Goal: Task Accomplishment & Management: Manage account settings

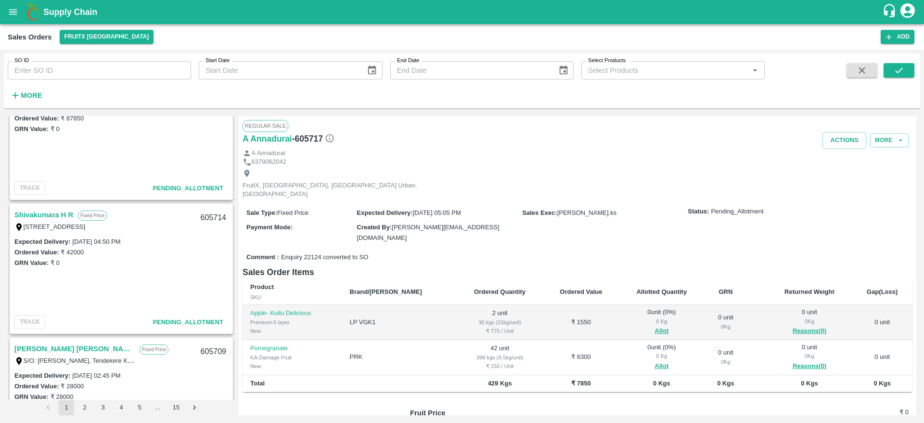
scroll to position [315, 0]
click at [31, 217] on link "Shivakumara H R" at bounding box center [43, 215] width 59 height 13
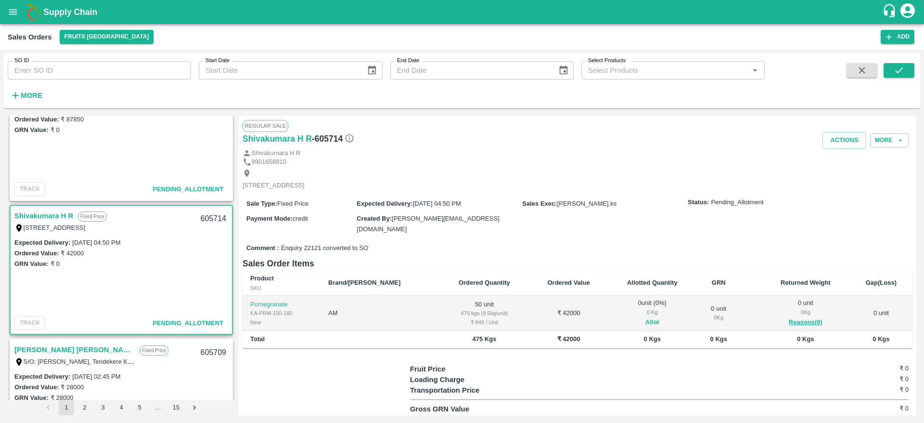
click at [645, 317] on button "Allot" at bounding box center [652, 322] width 14 height 11
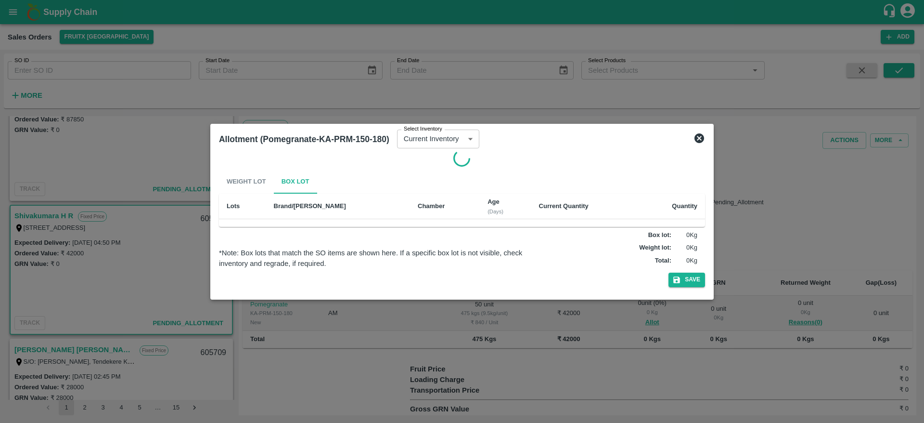
click at [577, 372] on div at bounding box center [462, 211] width 924 height 423
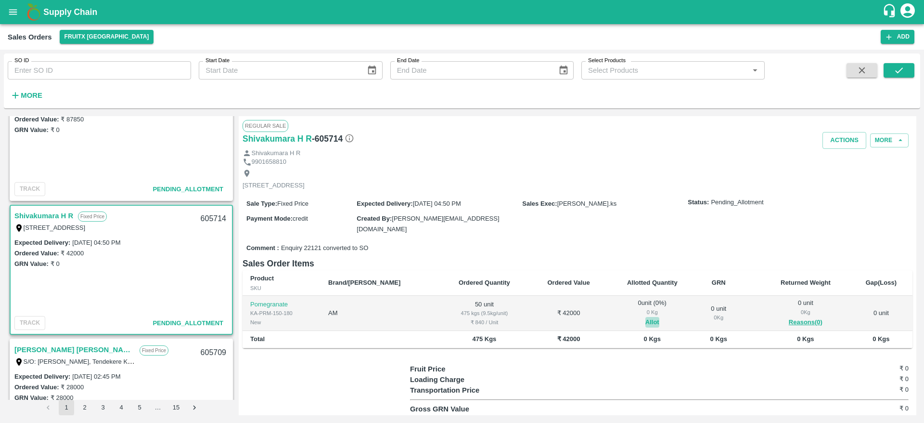
click at [645, 320] on button "Allot" at bounding box center [652, 322] width 14 height 11
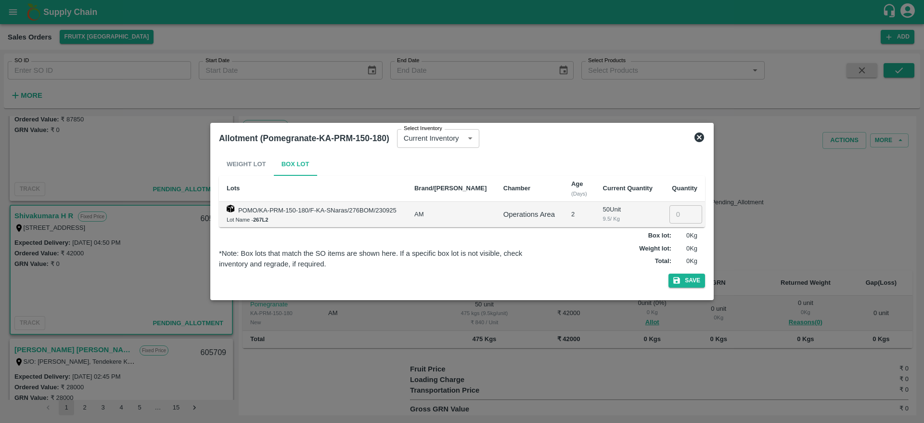
click at [676, 211] on input "number" at bounding box center [685, 214] width 33 height 18
type input "50"
click at [668, 273] on button "Save" at bounding box center [686, 280] width 37 height 14
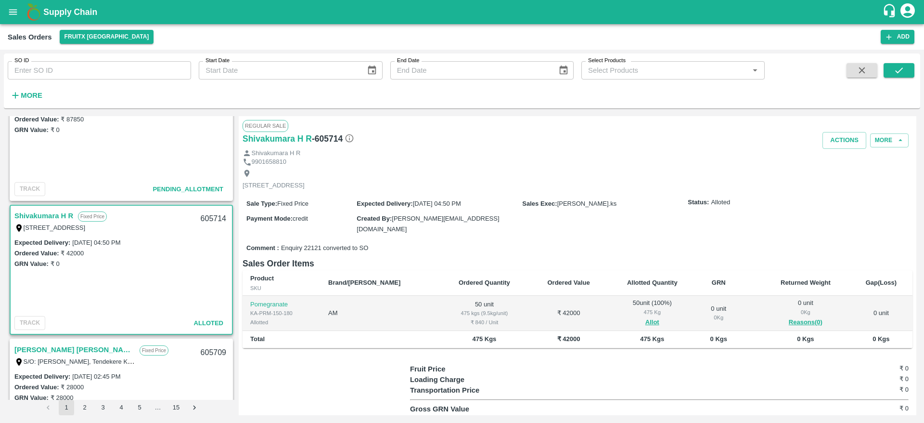
click at [208, 217] on div "605714" at bounding box center [213, 218] width 37 height 23
copy div "605714"
click at [830, 135] on button "Actions" at bounding box center [844, 140] width 44 height 17
click at [844, 174] on li "Deliver" at bounding box center [866, 177] width 102 height 16
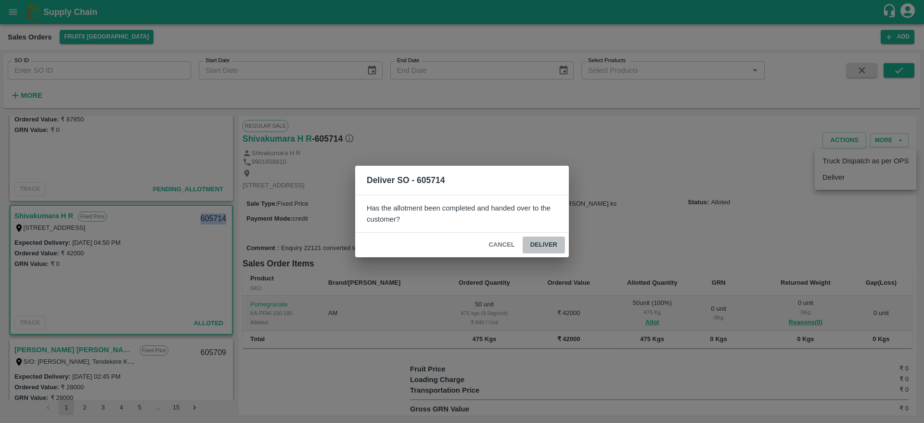
click at [544, 244] on button "Deliver" at bounding box center [544, 244] width 42 height 17
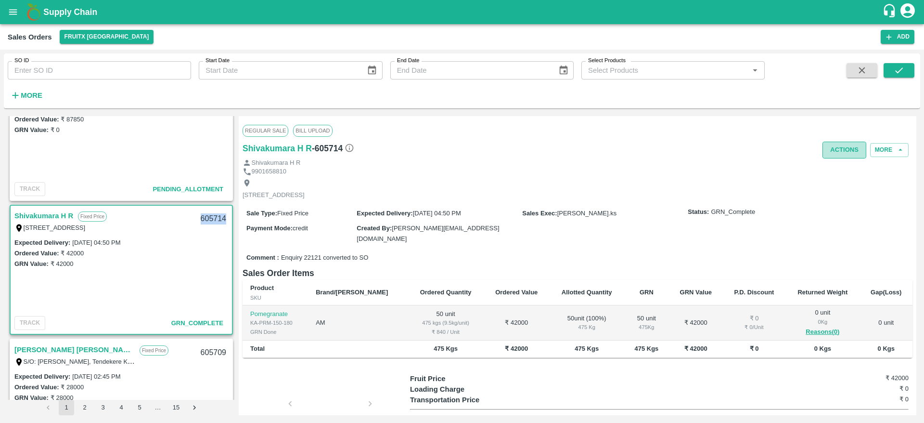
click at [848, 142] on button "Actions" at bounding box center [844, 149] width 44 height 17
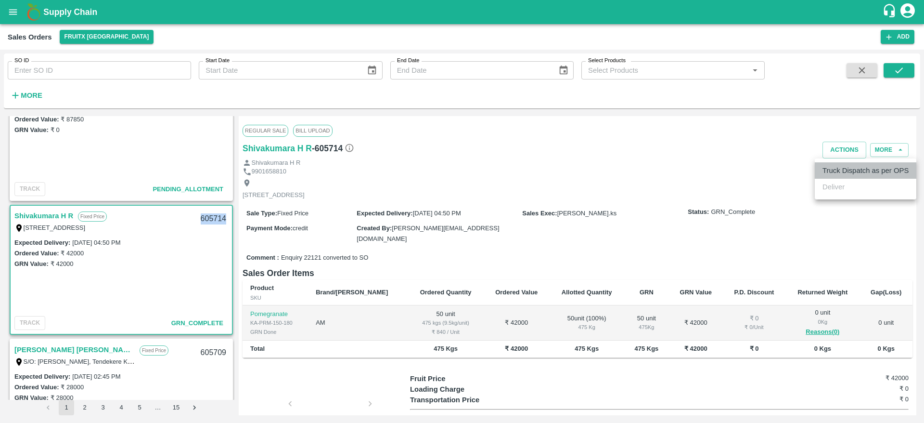
click at [842, 171] on li "Truck Dispatch as per OPS" at bounding box center [866, 170] width 102 height 16
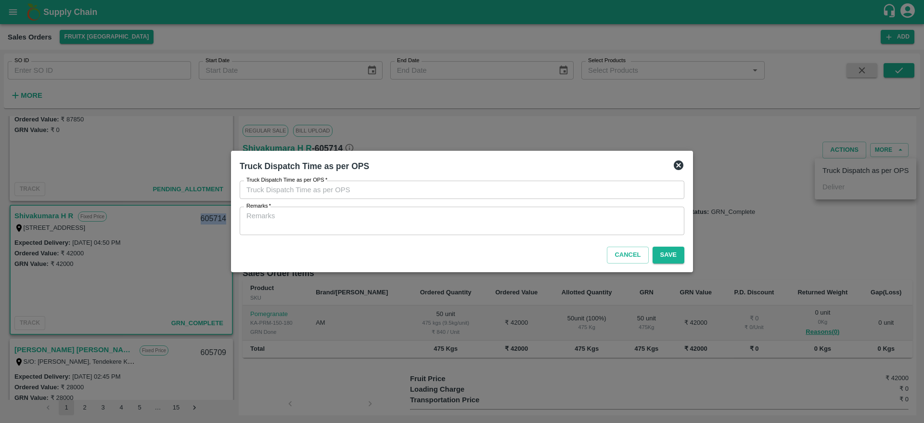
type input "[DATE] 05:19 PM"
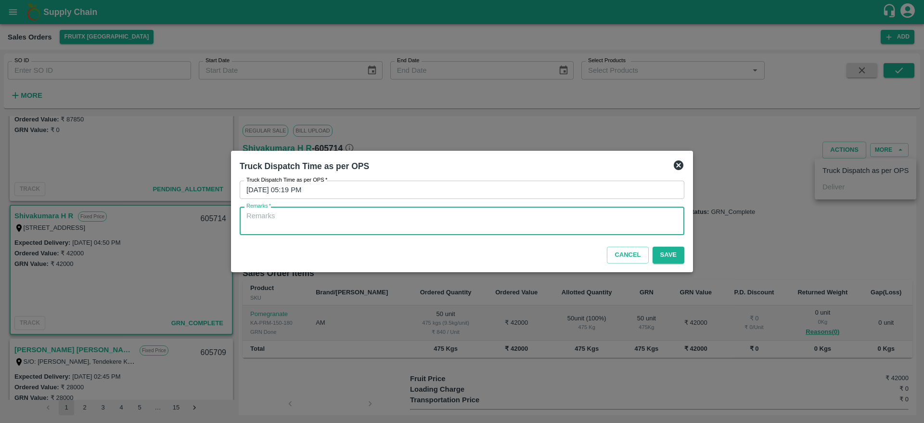
click at [601, 221] on textarea "Remarks   *" at bounding box center [461, 221] width 431 height 20
type textarea "OTD"
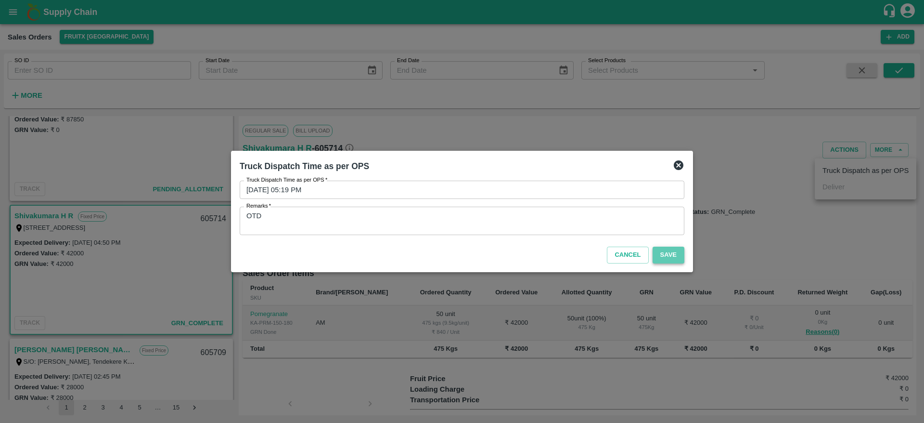
click at [658, 260] on button "Save" at bounding box center [669, 254] width 32 height 17
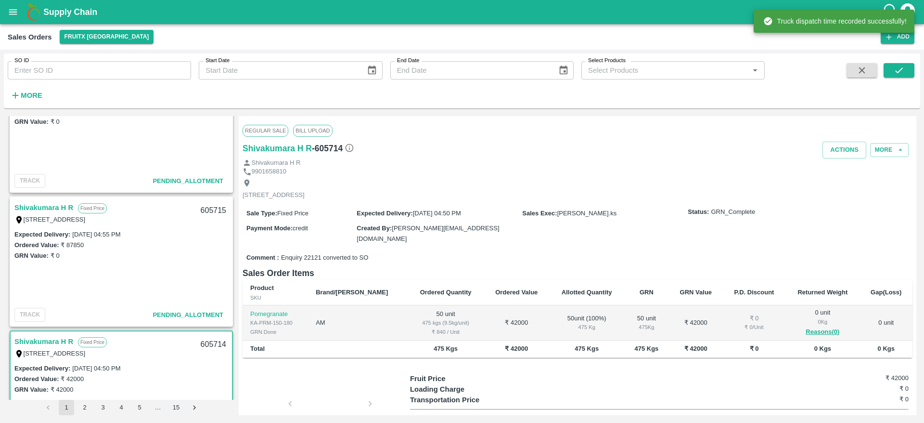
scroll to position [185, 0]
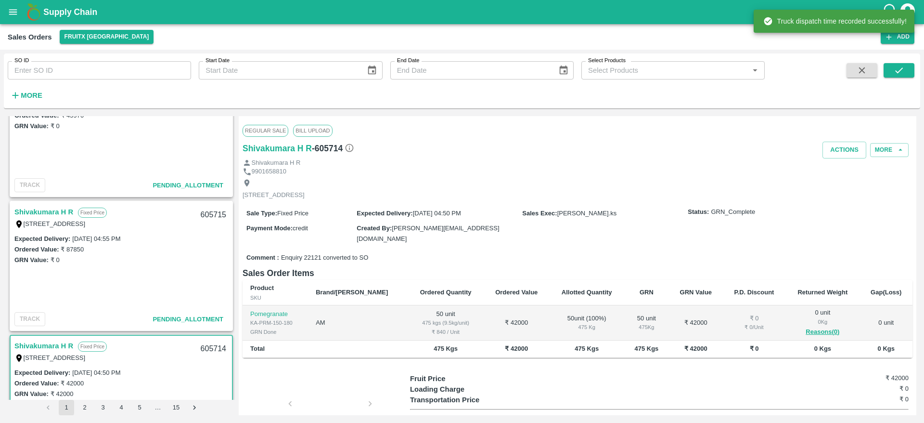
click at [40, 207] on link "Shivakumara H R" at bounding box center [43, 211] width 59 height 13
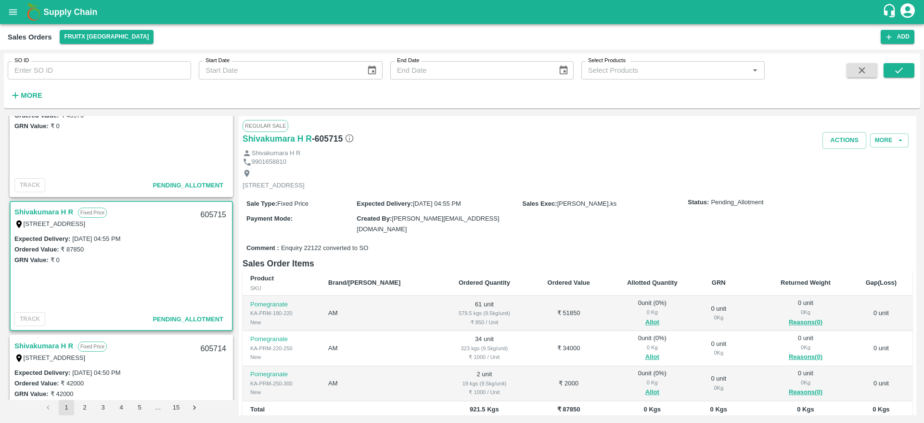
scroll to position [48, 0]
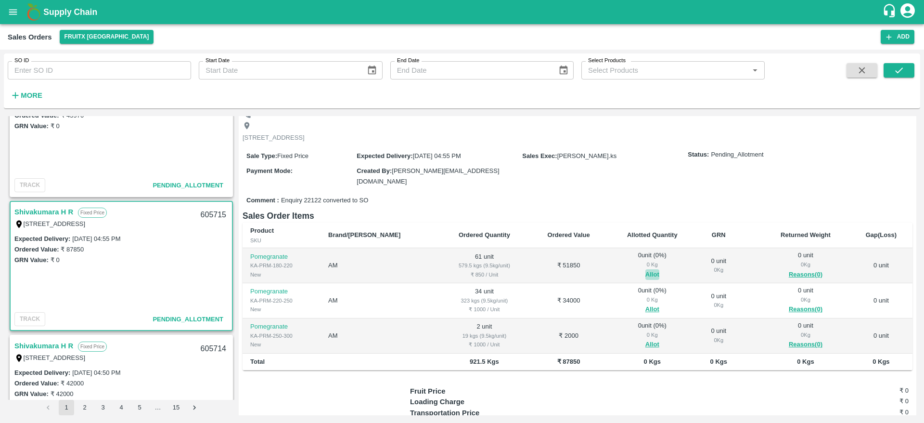
click at [645, 269] on button "Allot" at bounding box center [652, 274] width 14 height 11
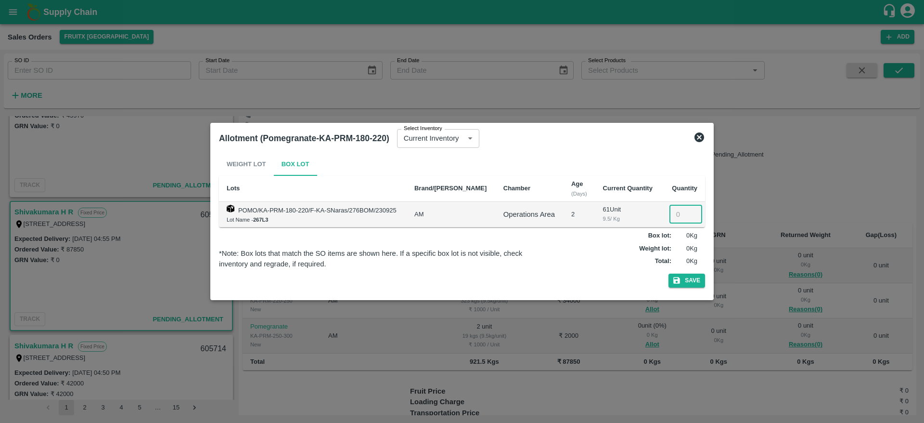
click at [679, 213] on input "number" at bounding box center [685, 214] width 33 height 18
type input "61"
click at [668, 273] on button "Save" at bounding box center [686, 280] width 37 height 14
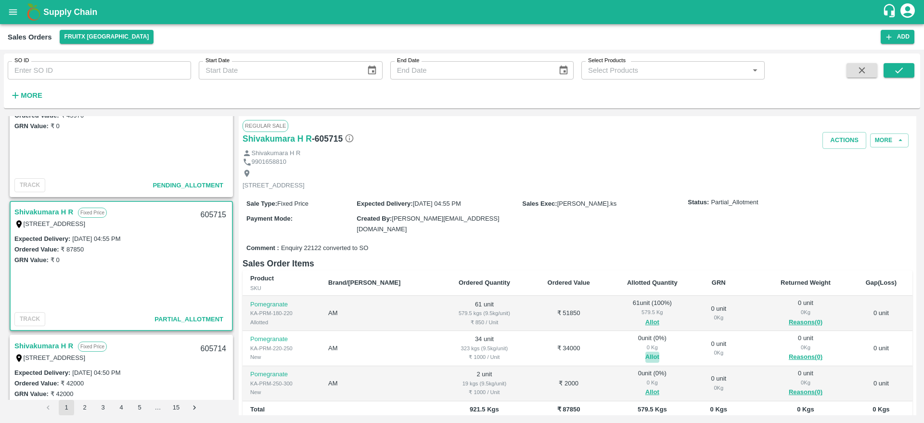
click at [645, 352] on button "Allot" at bounding box center [652, 356] width 14 height 11
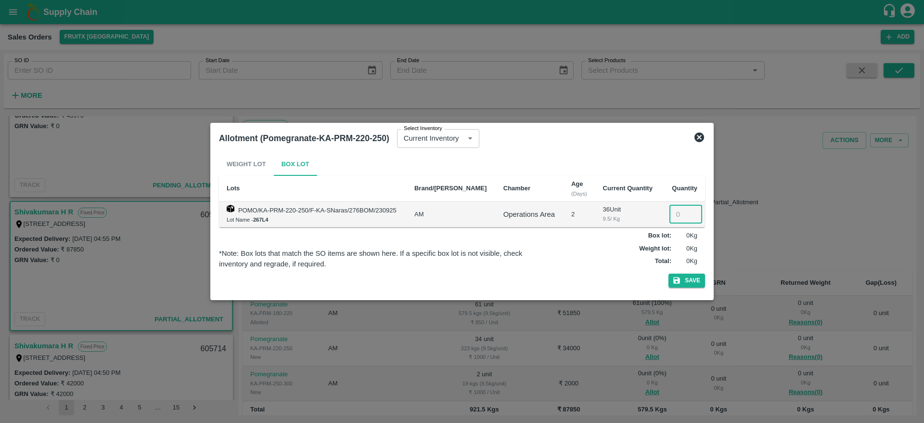
click at [678, 218] on input "number" at bounding box center [685, 214] width 33 height 18
type input "34"
click at [668, 273] on button "Save" at bounding box center [686, 280] width 37 height 14
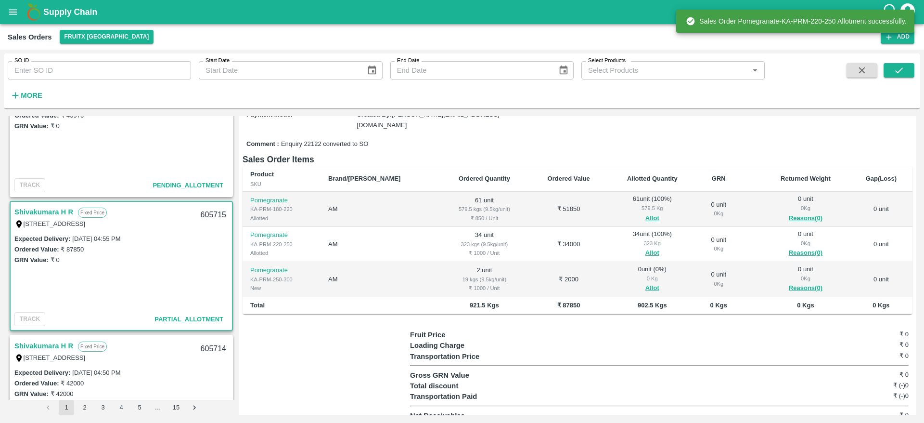
scroll to position [112, 0]
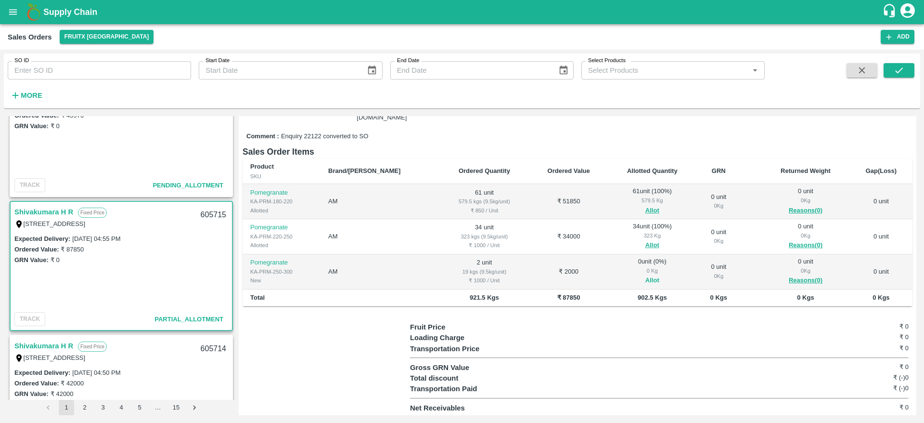
click at [645, 275] on button "Allot" at bounding box center [652, 280] width 14 height 11
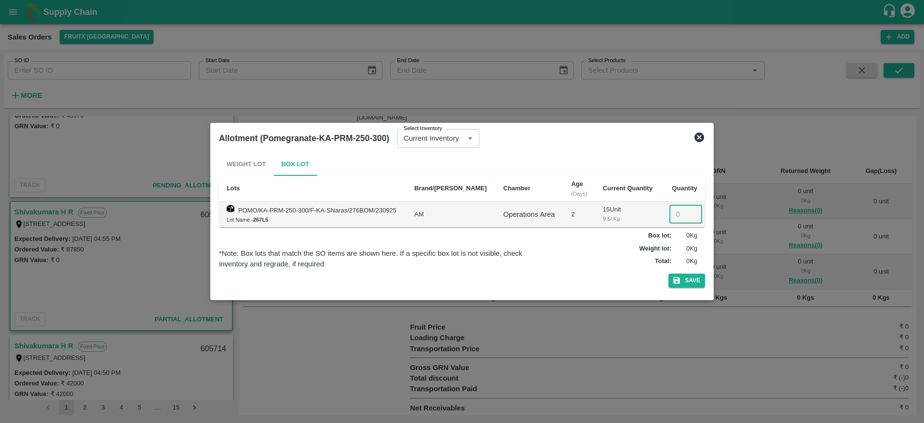
click at [678, 216] on input "number" at bounding box center [685, 214] width 33 height 18
type input "2"
click at [668, 273] on button "Save" at bounding box center [686, 280] width 37 height 14
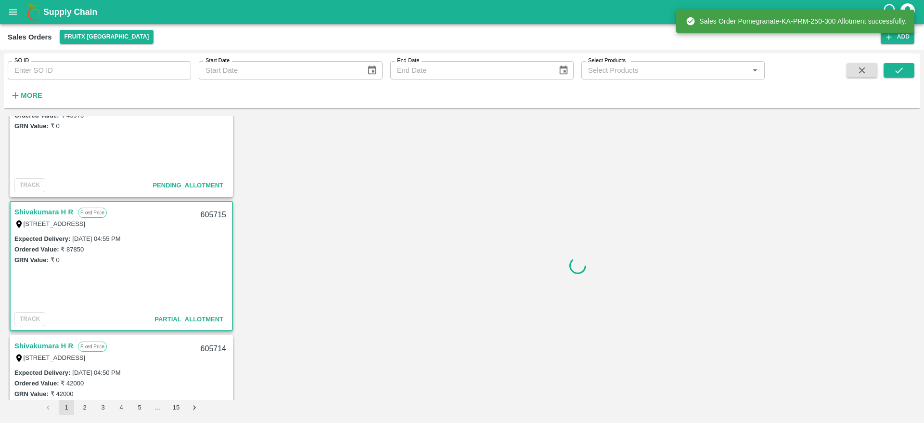
click at [206, 213] on div "605715" at bounding box center [213, 215] width 37 height 23
copy div "605715"
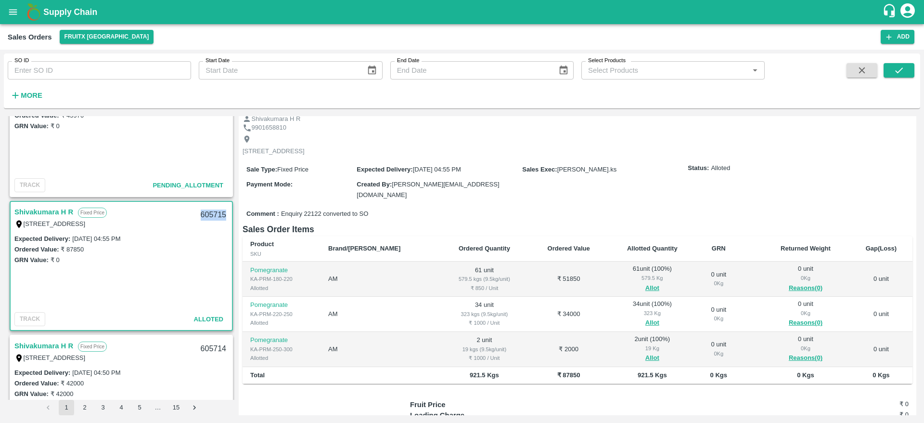
scroll to position [15, 0]
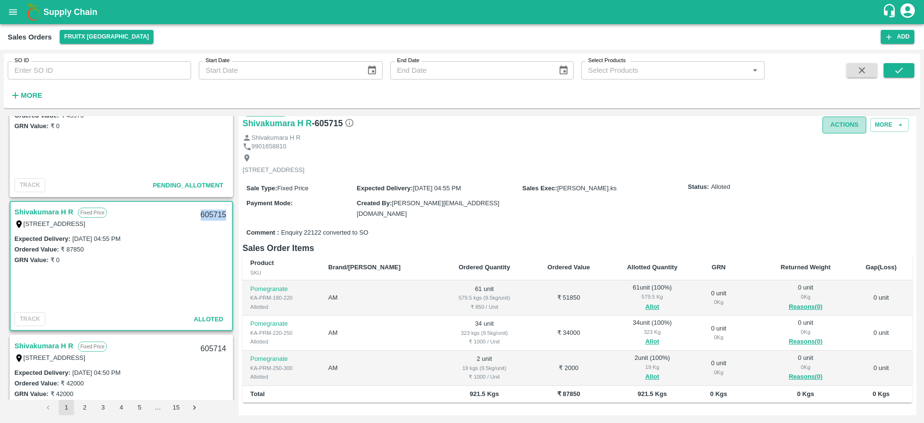
click at [840, 129] on button "Actions" at bounding box center [844, 124] width 44 height 17
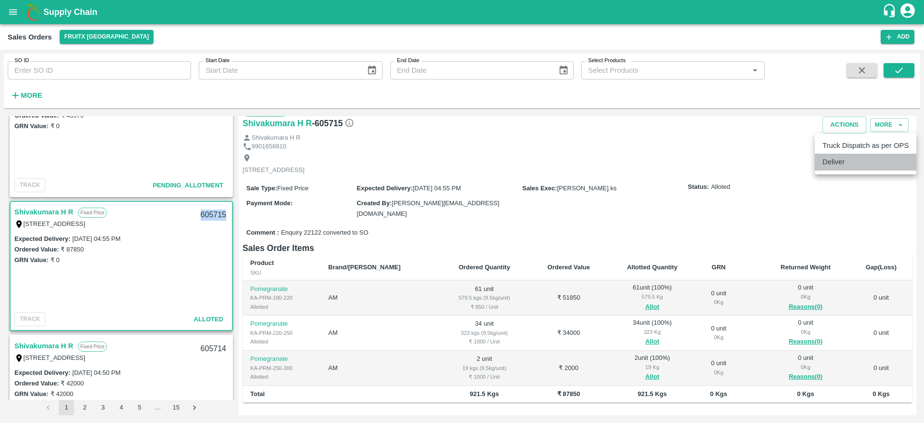
click at [836, 159] on li "Deliver" at bounding box center [866, 162] width 102 height 16
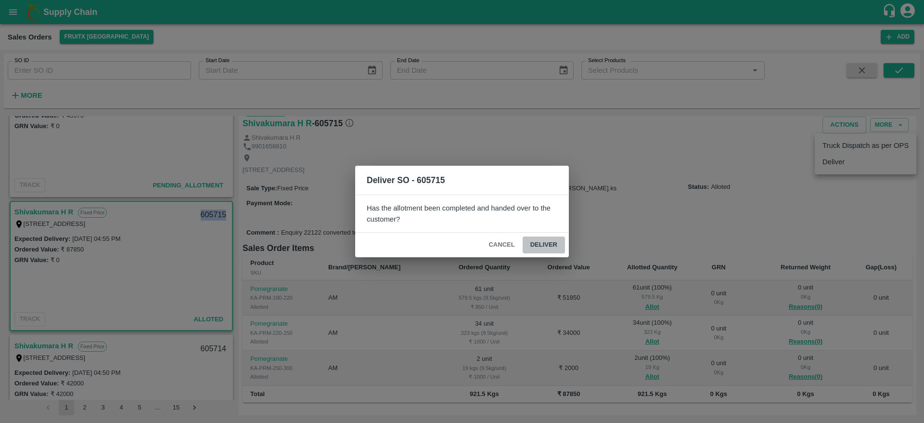
click at [543, 243] on button "Deliver" at bounding box center [544, 244] width 42 height 17
click at [536, 243] on span "Deliver" at bounding box center [544, 244] width 42 height 17
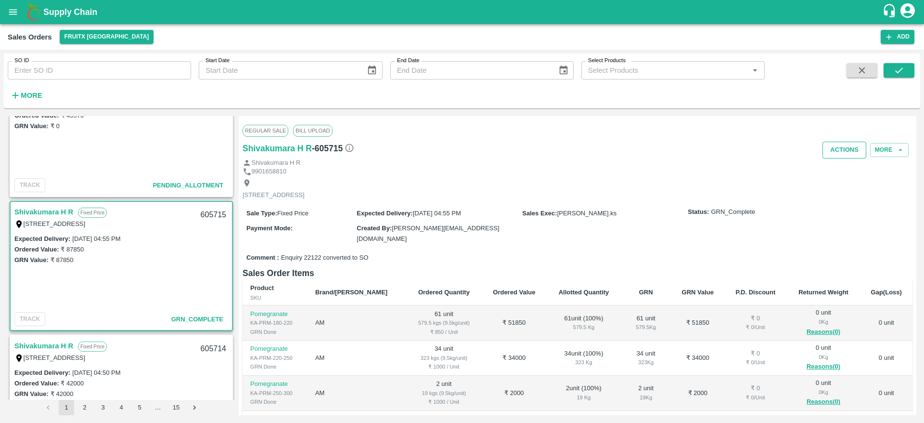
click at [848, 145] on button "Actions" at bounding box center [844, 149] width 44 height 17
click at [859, 167] on li "Truck Dispatch as per OPS" at bounding box center [866, 170] width 102 height 16
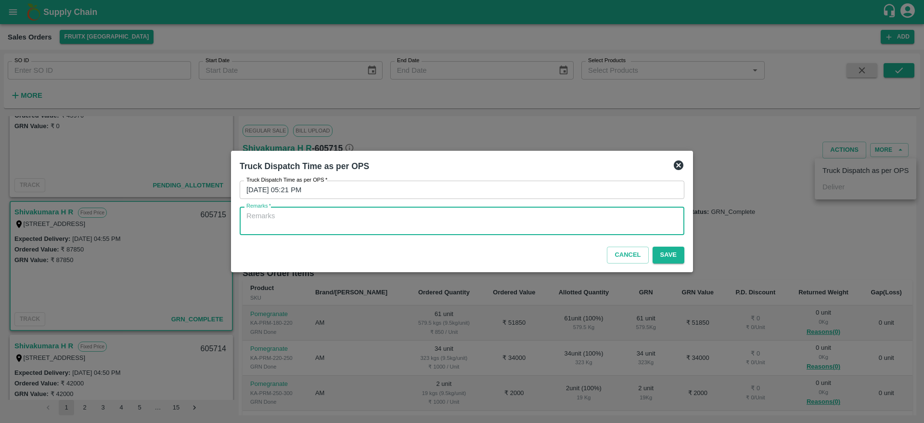
click at [655, 226] on textarea "Remarks   *" at bounding box center [461, 221] width 431 height 20
type textarea "OTD"
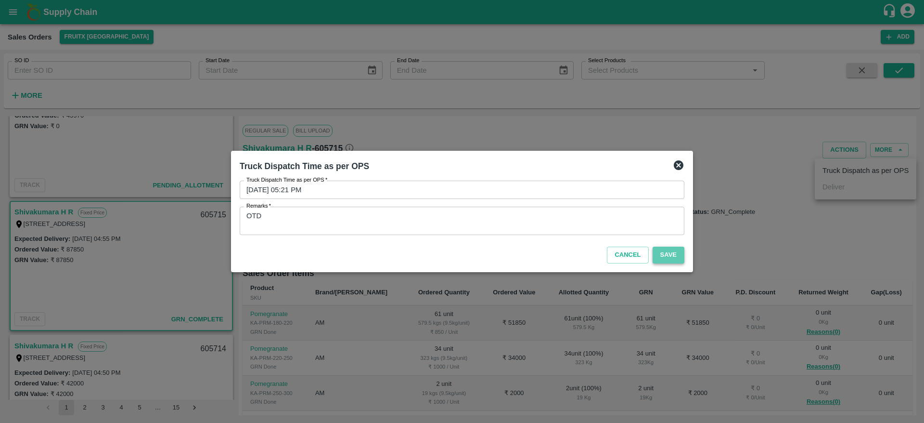
click at [673, 253] on button "Save" at bounding box center [669, 254] width 32 height 17
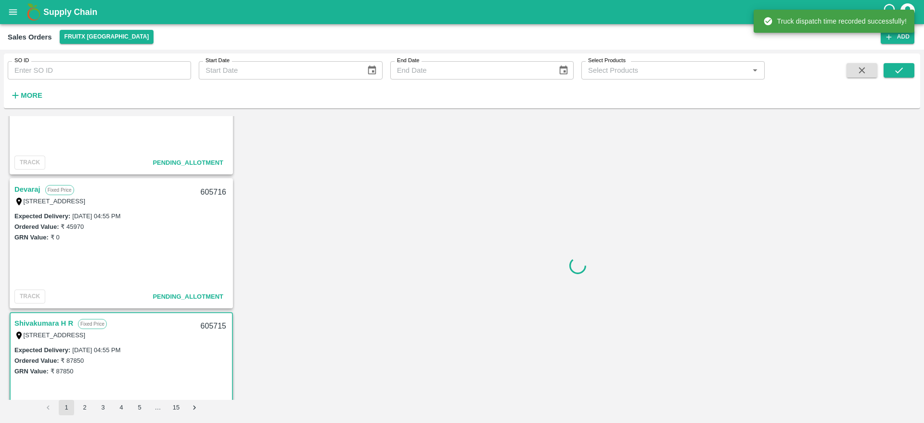
scroll to position [72, 0]
click at [27, 186] on link "Devaraj" at bounding box center [27, 190] width 26 height 13
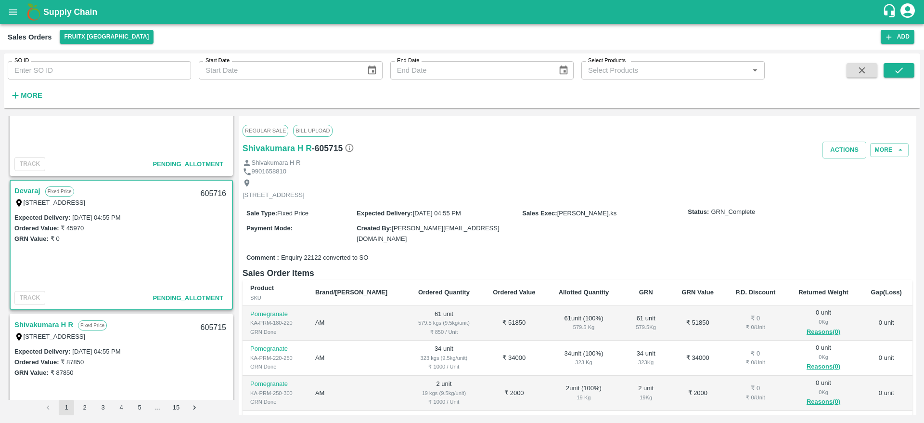
click at [39, 197] on div "[STREET_ADDRESS]" at bounding box center [74, 202] width 120 height 11
click at [33, 193] on link "Devaraj" at bounding box center [27, 190] width 26 height 13
click at [59, 315] on div "Shivakumara H R Fixed Price I-[STREET_ADDRESS] 605715" at bounding box center [121, 329] width 221 height 31
click at [57, 318] on link "Shivakumara H R" at bounding box center [43, 324] width 59 height 13
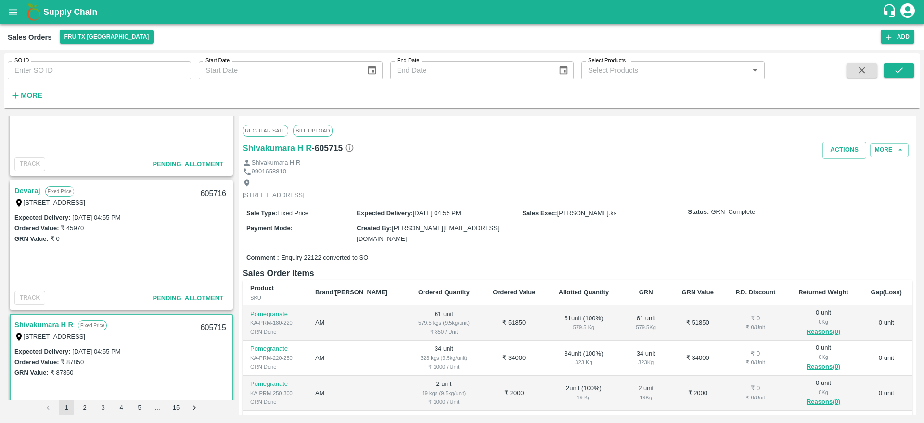
click at [28, 192] on link "Devaraj" at bounding box center [27, 190] width 26 height 13
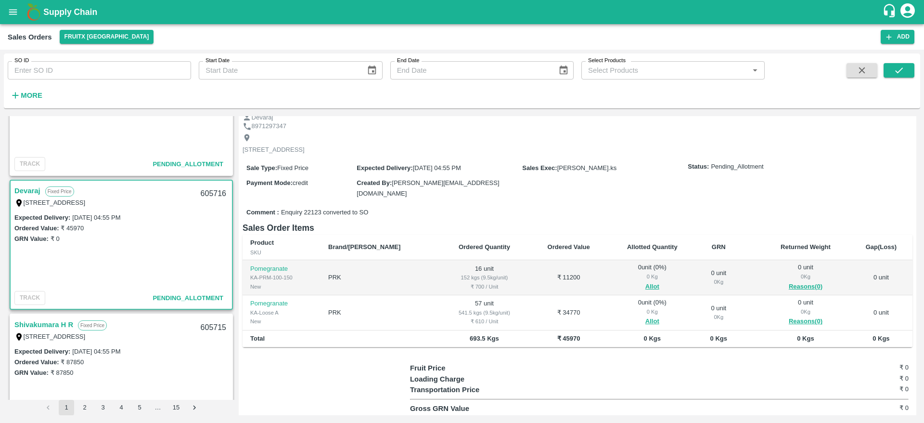
scroll to position [36, 0]
click at [645, 282] on button "Allot" at bounding box center [652, 286] width 14 height 11
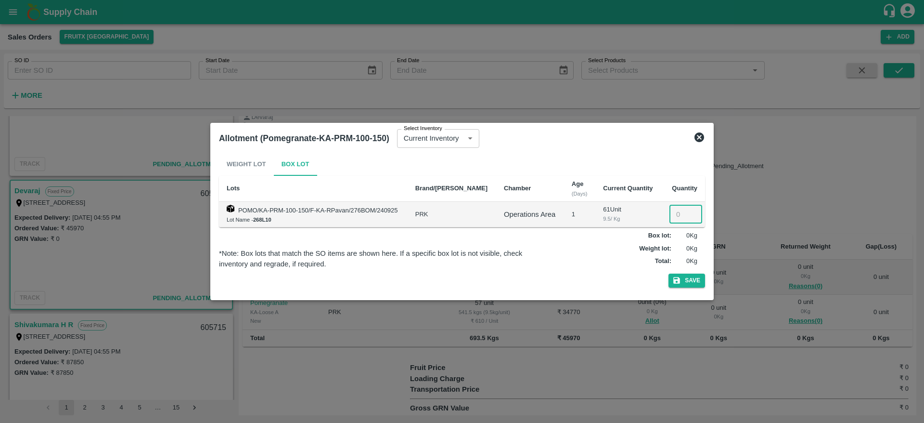
click at [671, 219] on input "number" at bounding box center [685, 214] width 33 height 18
type input "16"
click at [668, 273] on button "Save" at bounding box center [686, 280] width 37 height 14
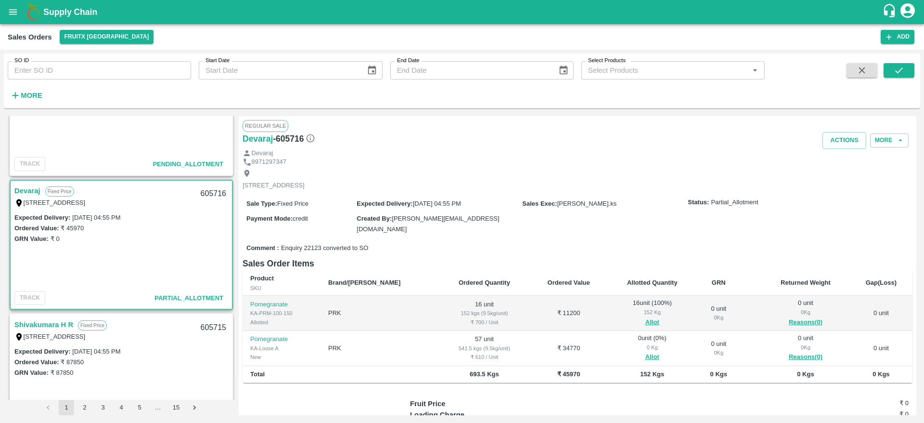
click at [571, 165] on div "8971297347" at bounding box center [578, 161] width 670 height 9
click at [623, 353] on span "Allot" at bounding box center [653, 356] width 74 height 11
click at [645, 353] on button "Allot" at bounding box center [652, 356] width 14 height 11
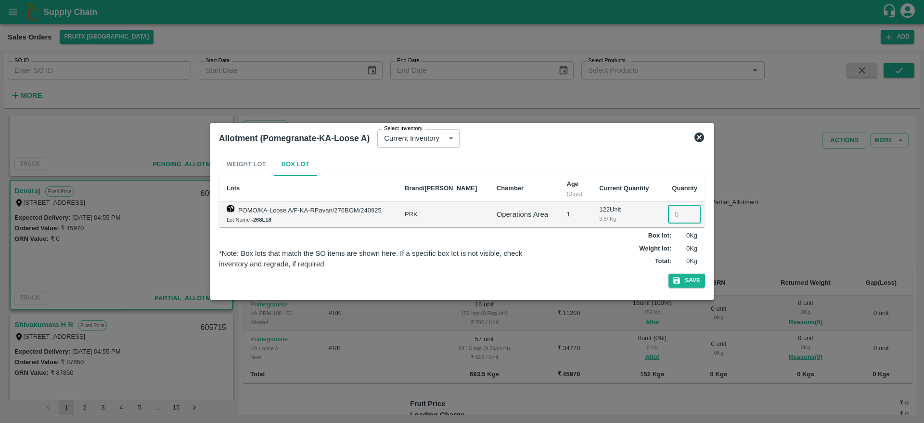
click at [668, 218] on input "number" at bounding box center [684, 214] width 33 height 18
type input "57"
click at [683, 275] on button "Save" at bounding box center [686, 280] width 37 height 14
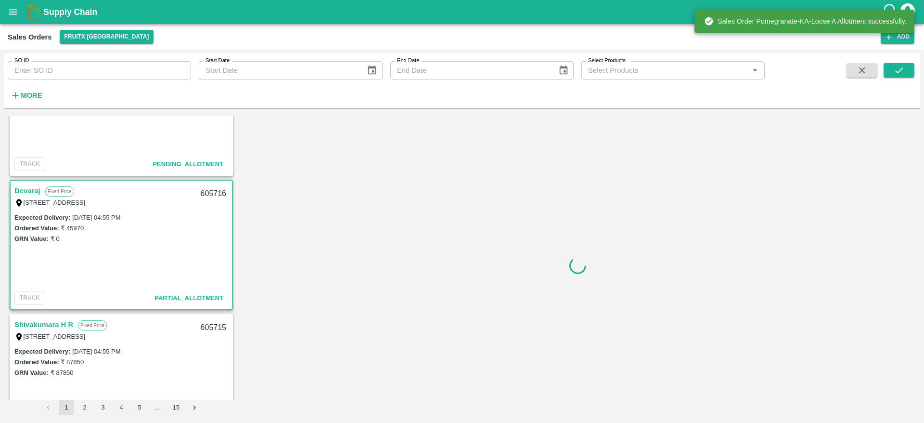
click at [210, 193] on div "605716" at bounding box center [213, 193] width 37 height 23
copy div "605716"
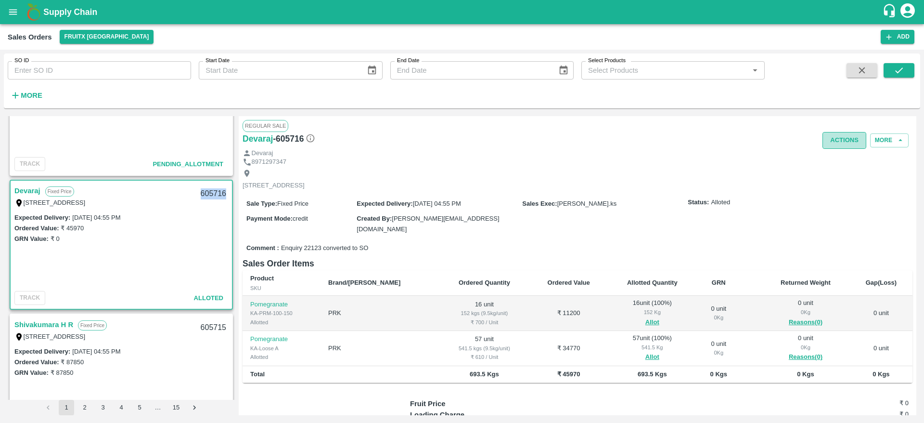
click at [843, 144] on button "Actions" at bounding box center [844, 140] width 44 height 17
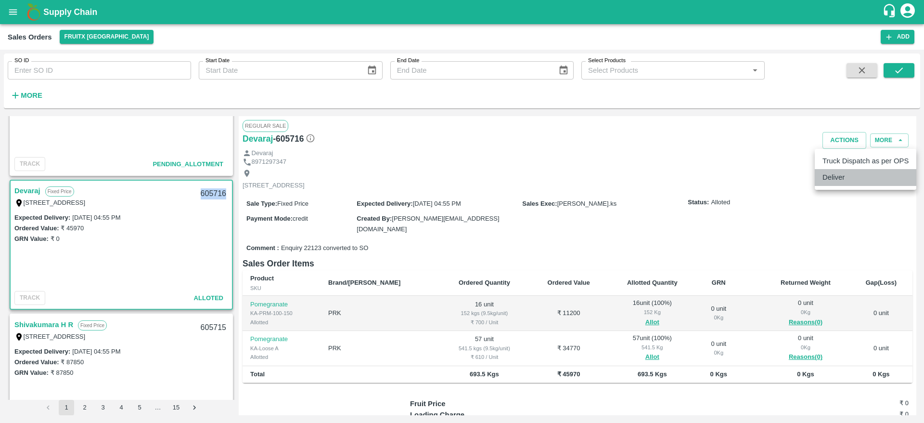
click at [843, 174] on li "Deliver" at bounding box center [866, 177] width 102 height 16
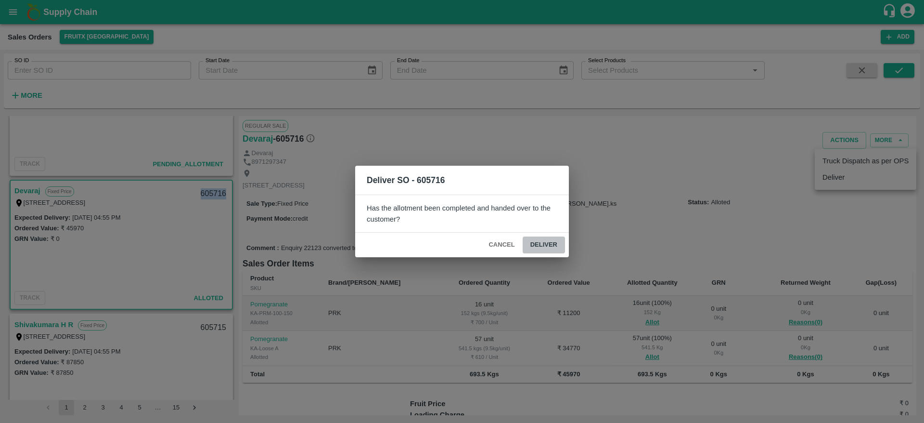
click at [539, 247] on button "Deliver" at bounding box center [544, 244] width 42 height 17
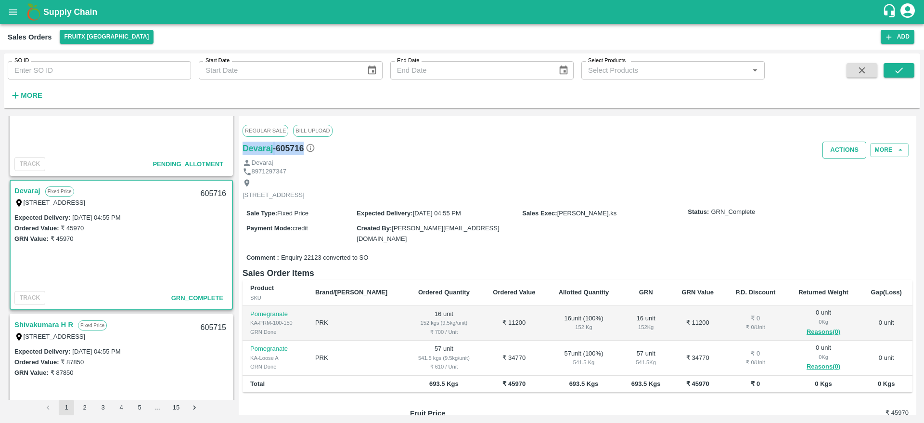
drag, startPoint x: 852, startPoint y: 136, endPoint x: 844, endPoint y: 147, distance: 13.4
click at [844, 147] on div "Regular Sale Bill Upload [PERSON_NAME] - 605716 Actions More [PERSON_NAME] 8971…" at bounding box center [578, 265] width 678 height 299
click at [844, 147] on button "Actions" at bounding box center [844, 149] width 44 height 17
click at [835, 171] on li "Truck Dispatch as per OPS" at bounding box center [866, 170] width 102 height 16
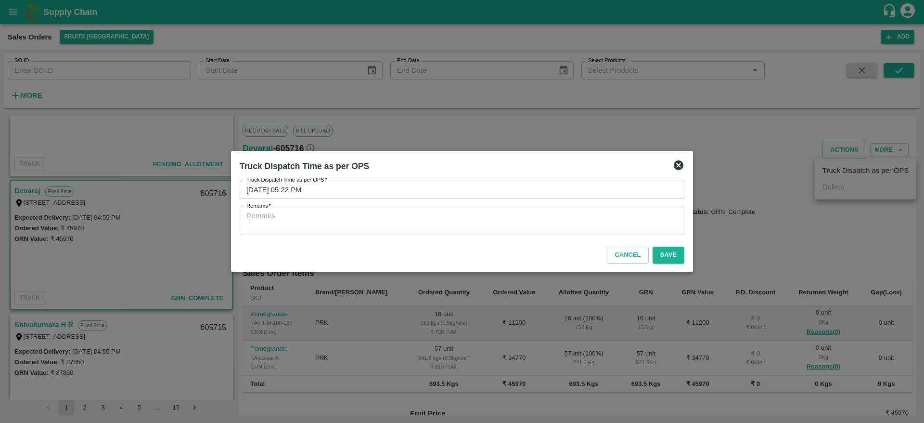
click at [578, 231] on textarea "Remarks   *" at bounding box center [461, 221] width 431 height 20
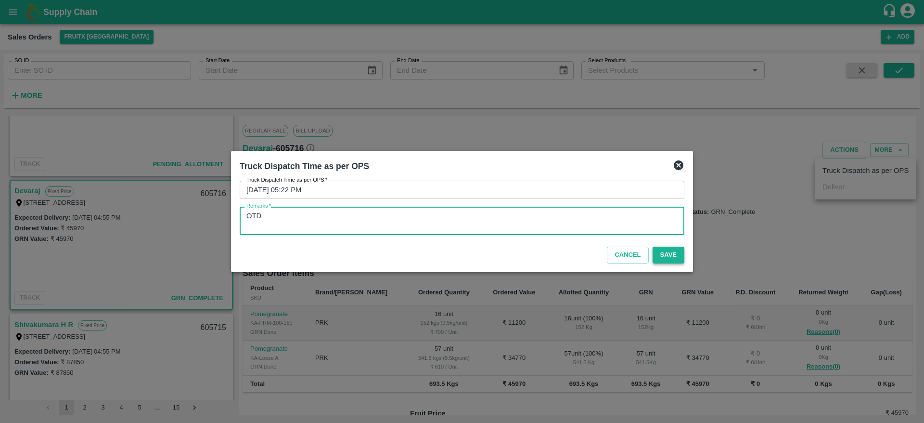
type textarea "OTD"
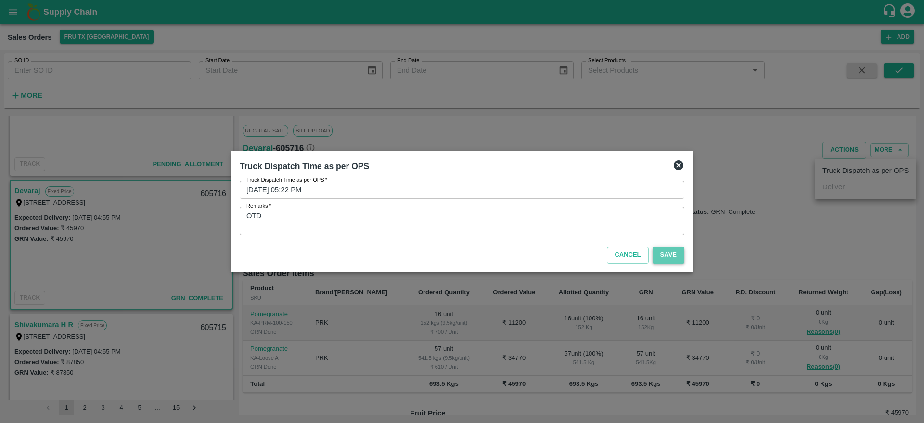
click at [672, 249] on button "Save" at bounding box center [669, 254] width 32 height 17
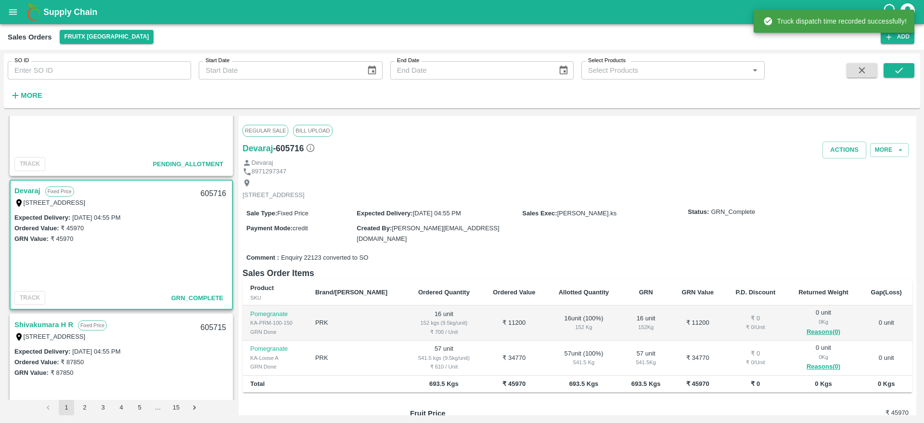
scroll to position [0, 0]
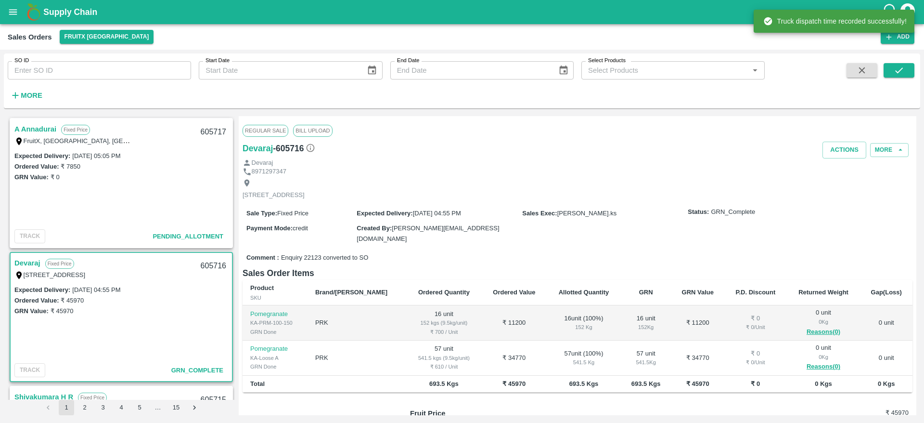
click at [37, 124] on link "A Annadurai" at bounding box center [35, 129] width 42 height 13
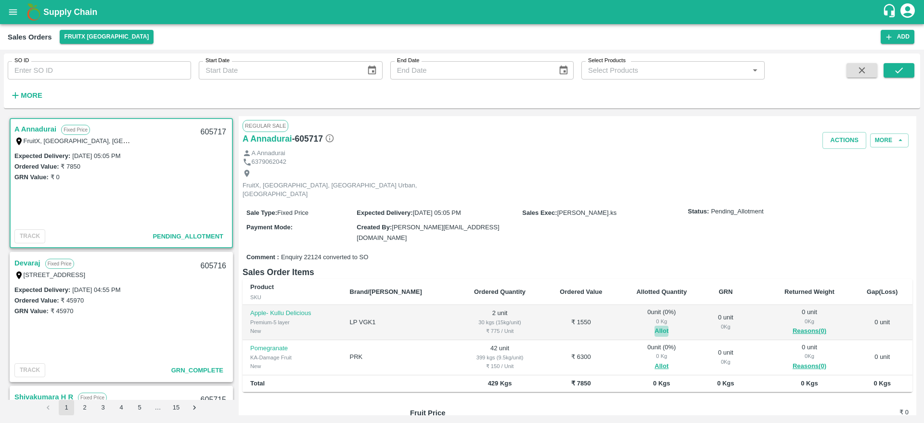
click at [655, 325] on button "Allot" at bounding box center [662, 330] width 14 height 11
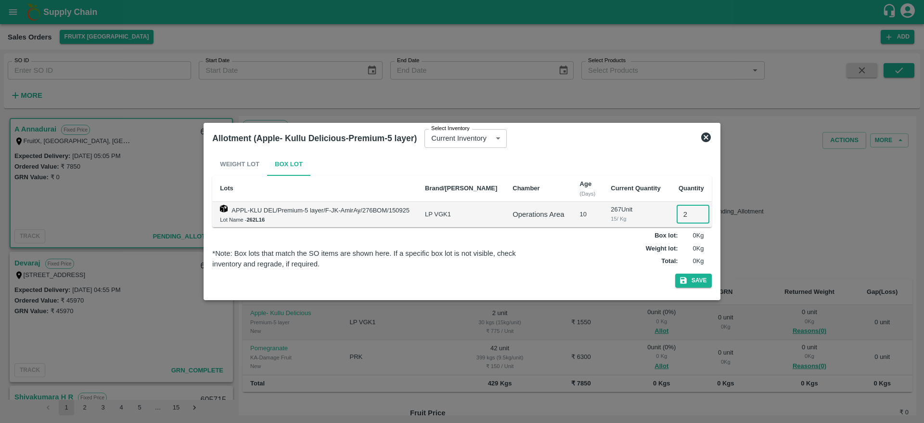
click at [681, 213] on input "2" at bounding box center [693, 214] width 33 height 18
type input "2"
click at [675, 273] on button "Save" at bounding box center [693, 280] width 37 height 14
click at [682, 277] on button "Save" at bounding box center [693, 280] width 37 height 14
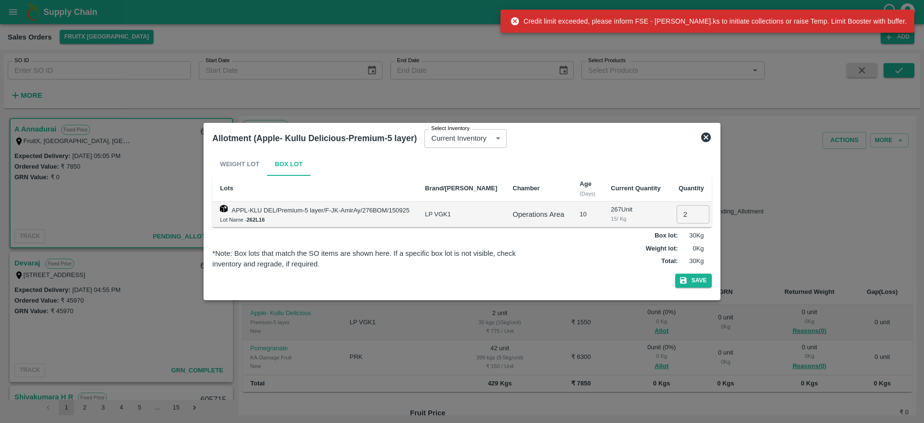
click at [701, 139] on icon at bounding box center [706, 137] width 10 height 10
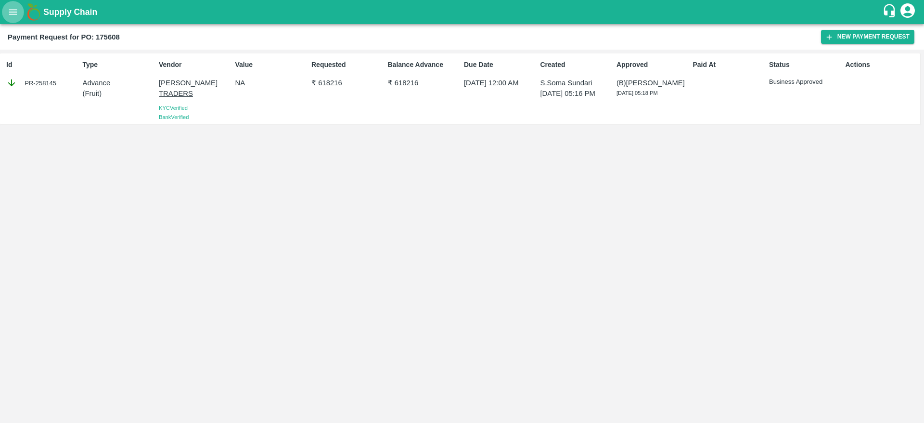
click at [6, 15] on button "open drawer" at bounding box center [13, 12] width 22 height 22
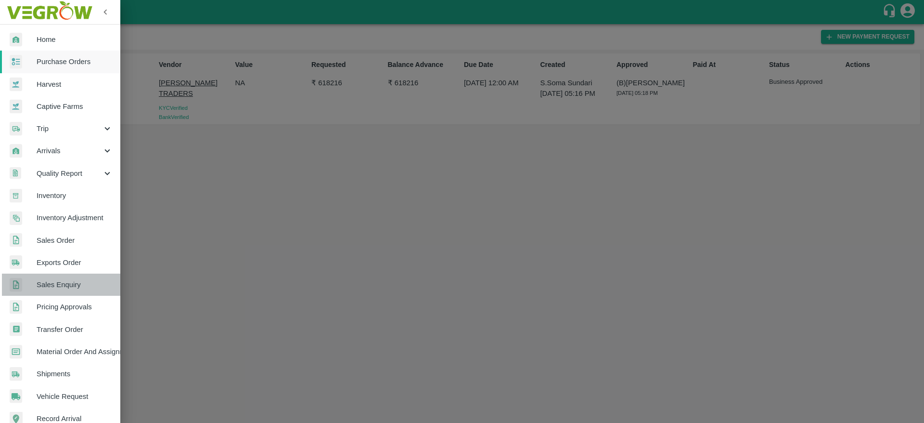
click at [67, 288] on span "Sales Enquiry" at bounding box center [75, 284] width 76 height 11
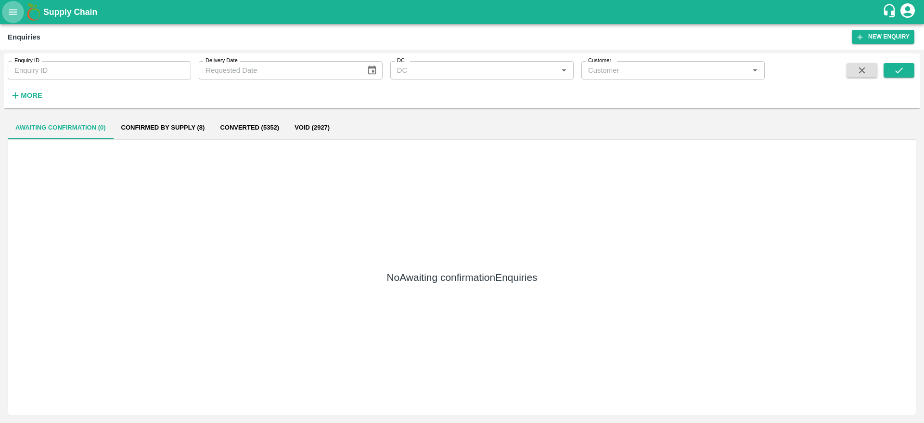
click at [16, 6] on button "open drawer" at bounding box center [13, 12] width 22 height 22
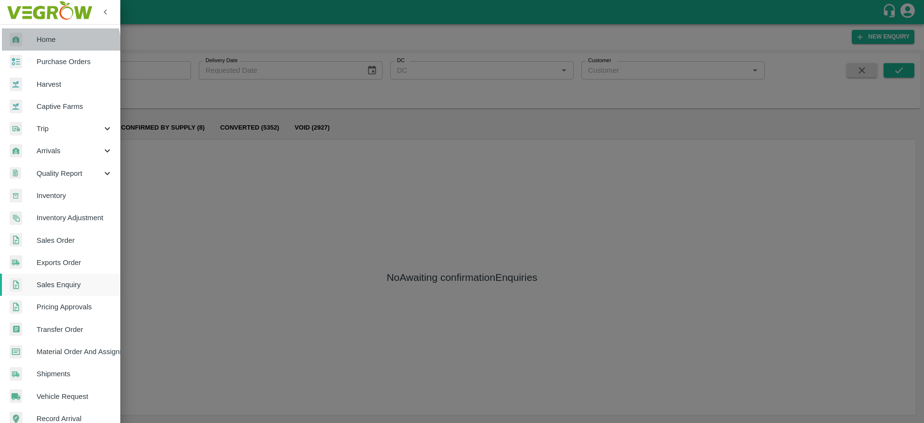
click at [49, 45] on link "Home" at bounding box center [60, 39] width 120 height 22
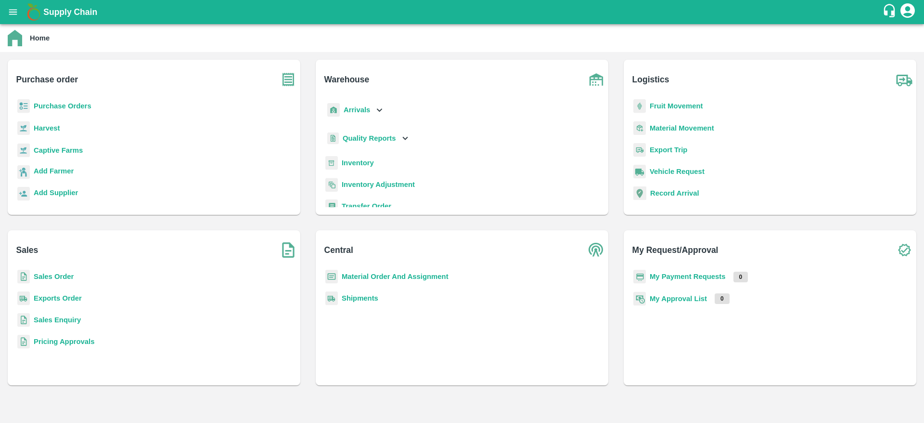
click at [40, 272] on b "Sales Order" at bounding box center [54, 276] width 40 height 8
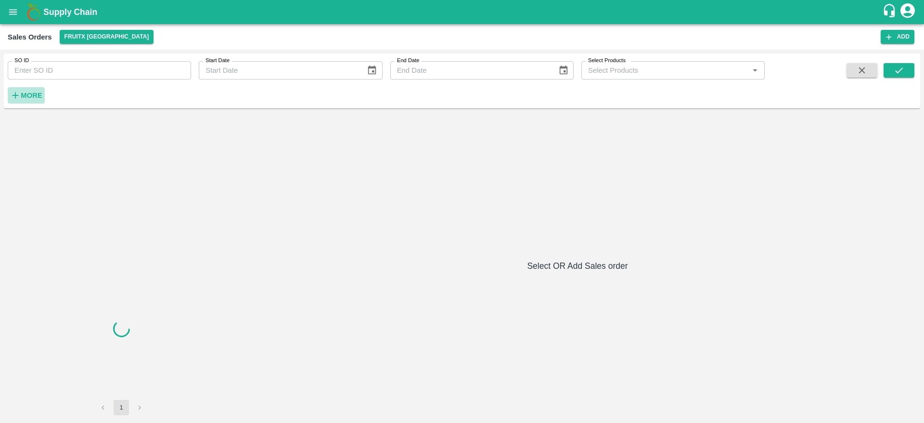
click at [20, 89] on button "More" at bounding box center [26, 95] width 37 height 16
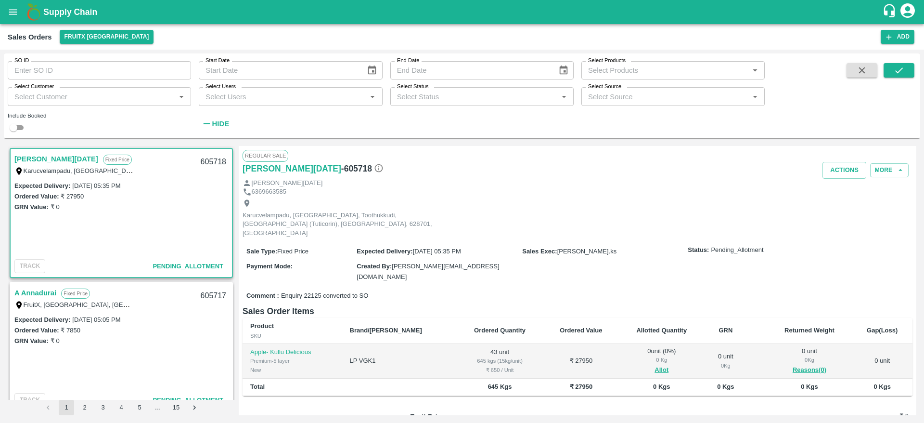
click at [65, 105] on div "Select Customer   *" at bounding box center [99, 96] width 183 height 18
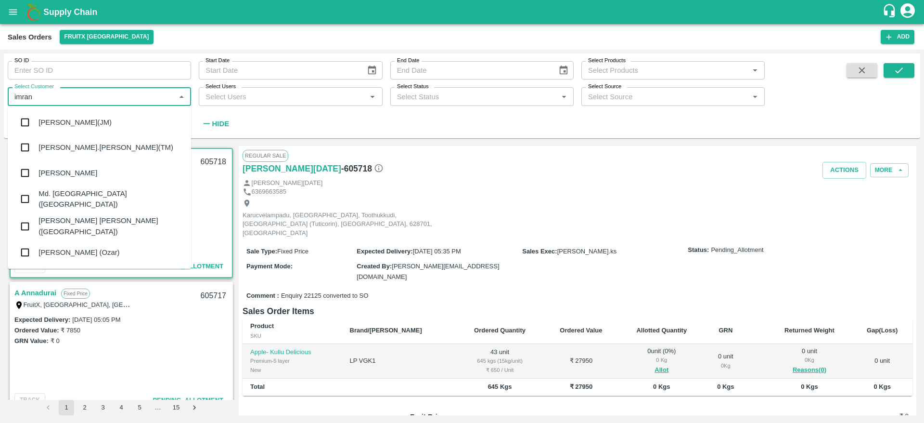
type input "imran"
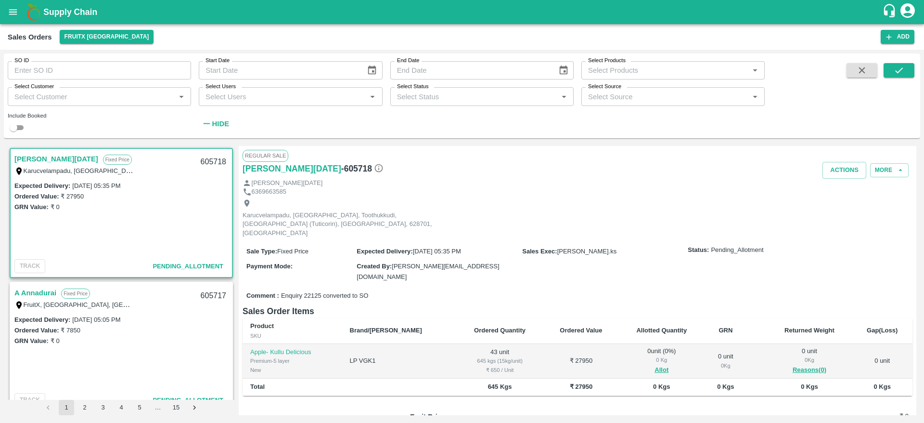
click at [398, 287] on div "Comment : Enquiry 22125 converted to SO" at bounding box center [578, 295] width 670 height 17
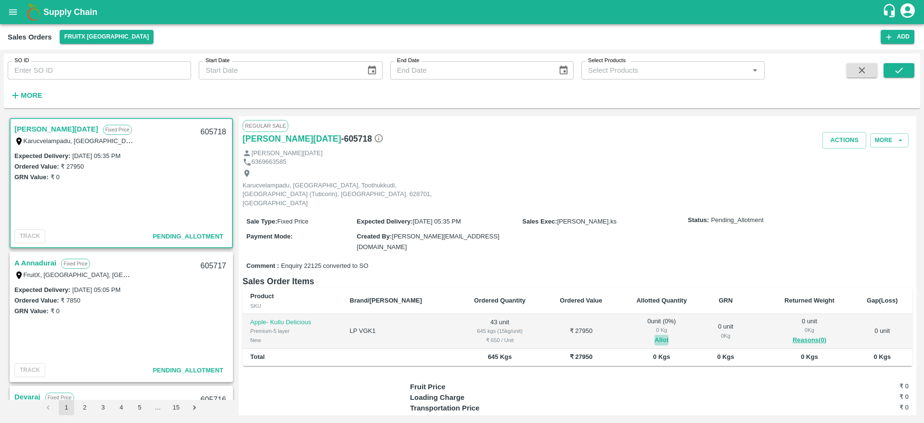
click at [655, 334] on button "Allot" at bounding box center [662, 339] width 14 height 11
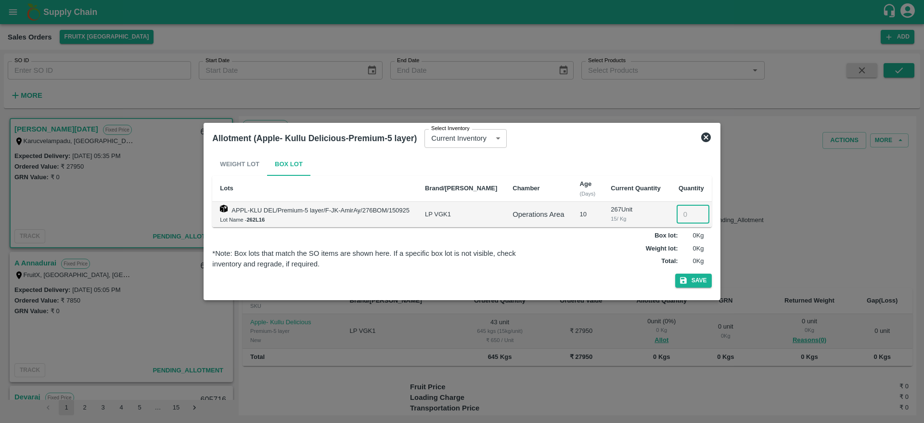
click at [685, 213] on input "number" at bounding box center [693, 214] width 33 height 18
type input "43"
click at [675, 273] on button "Save" at bounding box center [693, 280] width 37 height 14
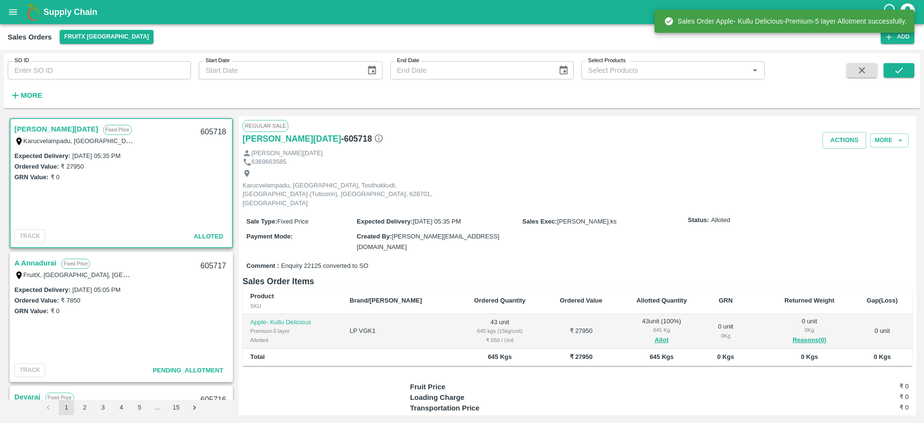
click at [206, 132] on div "605718" at bounding box center [213, 132] width 37 height 23
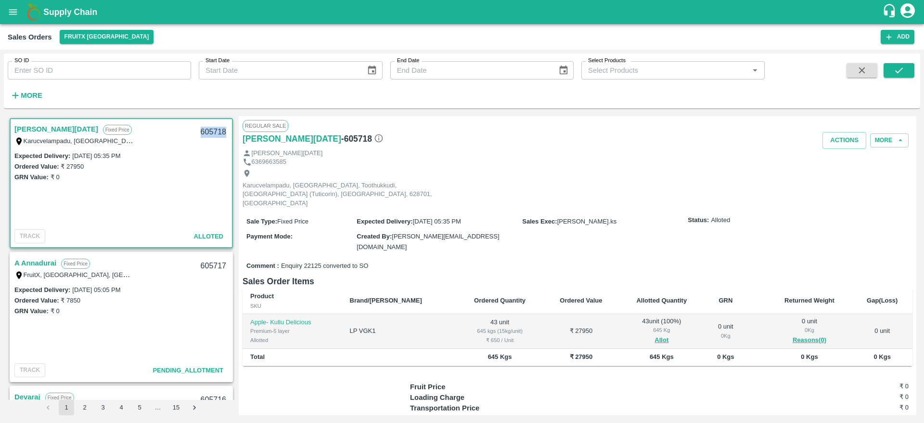
copy div "605718"
click at [855, 146] on button "Actions" at bounding box center [844, 140] width 44 height 17
click at [849, 181] on li "Deliver" at bounding box center [866, 177] width 102 height 16
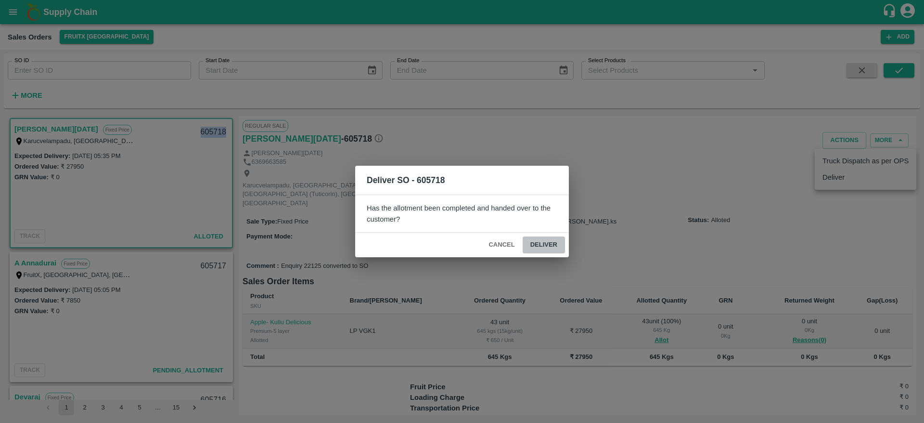
click at [539, 240] on button "Deliver" at bounding box center [544, 244] width 42 height 17
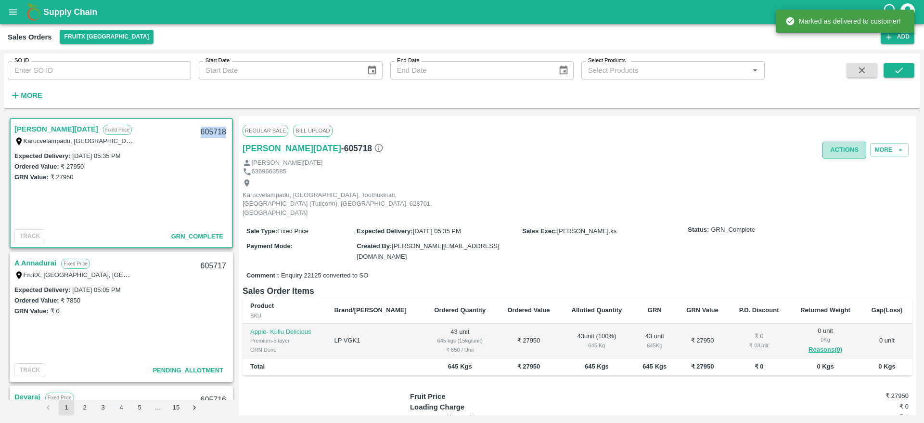
click at [837, 155] on button "Actions" at bounding box center [844, 149] width 44 height 17
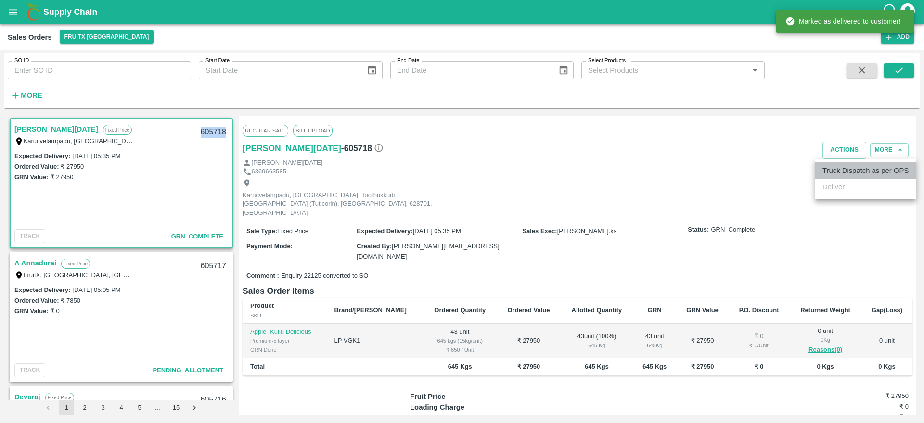
click at [845, 171] on li "Truck Dispatch as per OPS" at bounding box center [866, 170] width 102 height 16
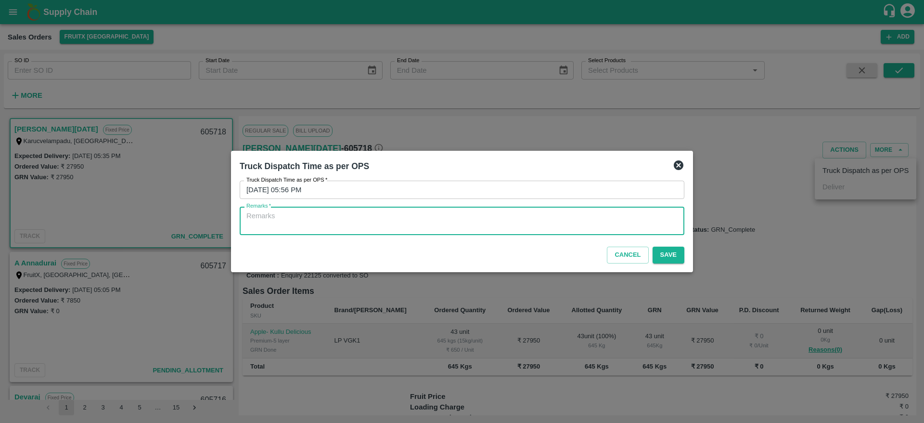
click at [578, 214] on textarea "Remarks   *" at bounding box center [461, 221] width 431 height 20
type textarea "OTD"
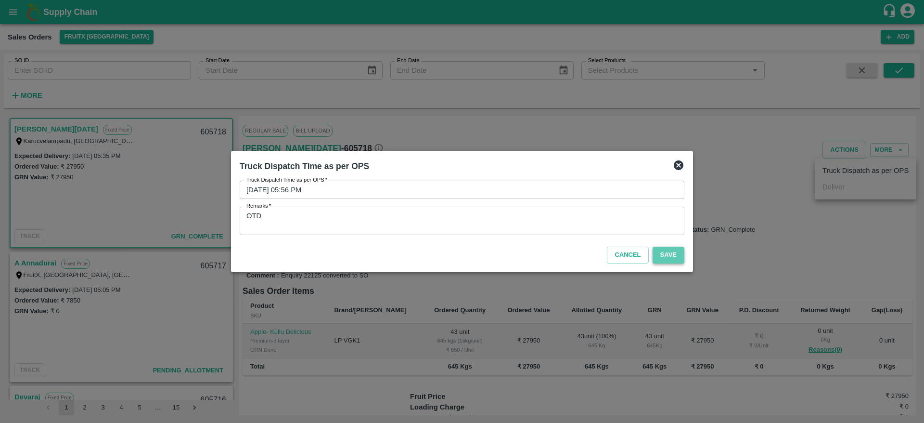
click at [672, 252] on button "Save" at bounding box center [669, 254] width 32 height 17
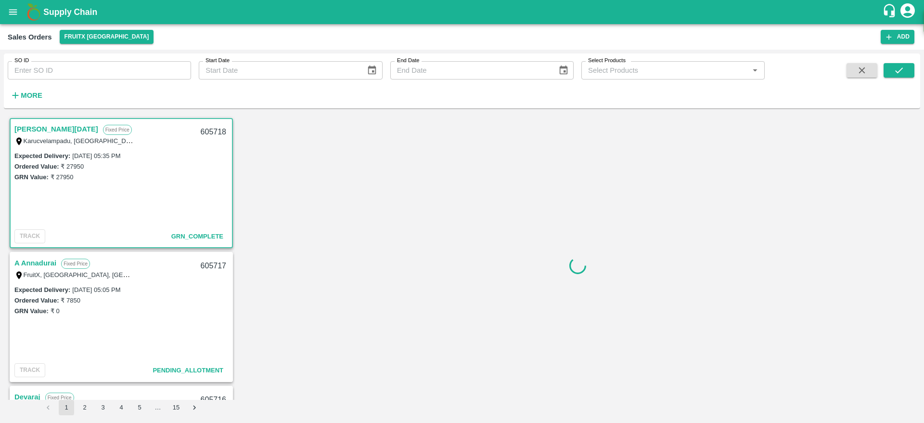
click at [206, 131] on div "605718" at bounding box center [213, 132] width 37 height 23
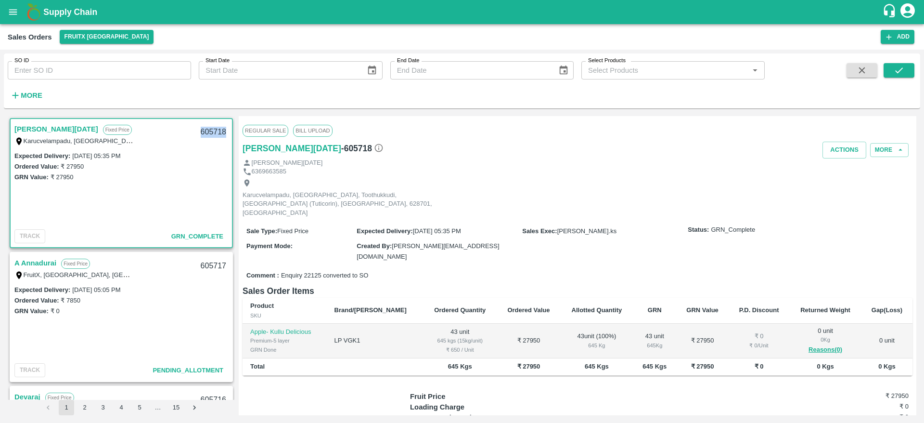
copy div "605718"
click at [44, 260] on link "A Annadurai" at bounding box center [35, 263] width 42 height 13
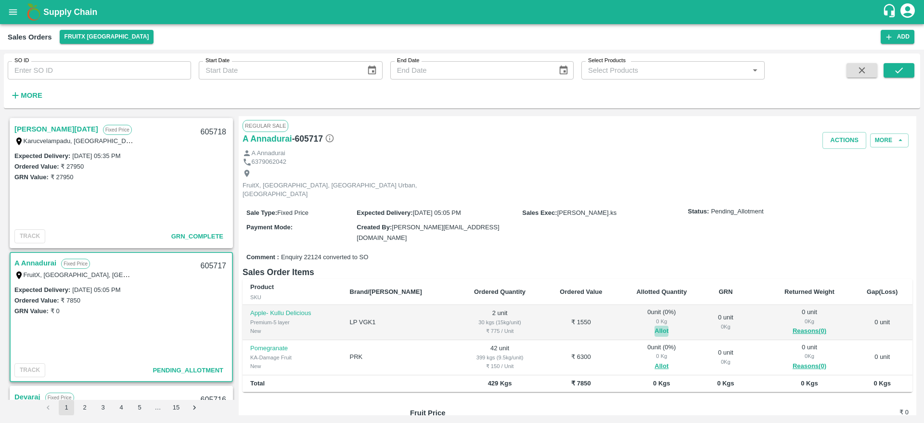
click at [655, 325] on button "Allot" at bounding box center [662, 330] width 14 height 11
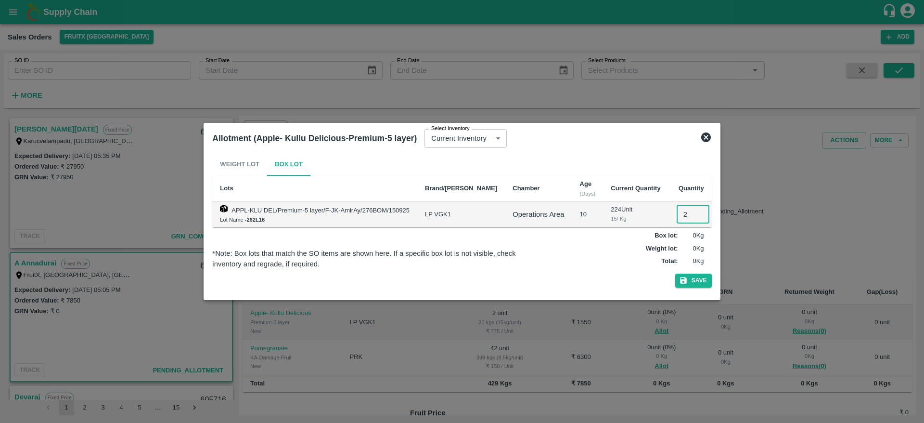
click at [678, 209] on input "2" at bounding box center [693, 214] width 33 height 18
type input "2"
click at [675, 273] on button "Save" at bounding box center [693, 280] width 37 height 14
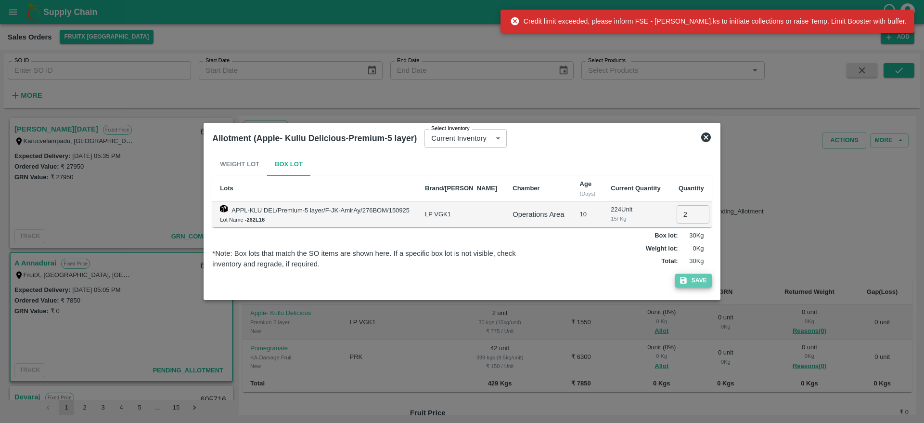
click at [690, 280] on button "Save" at bounding box center [693, 280] width 37 height 14
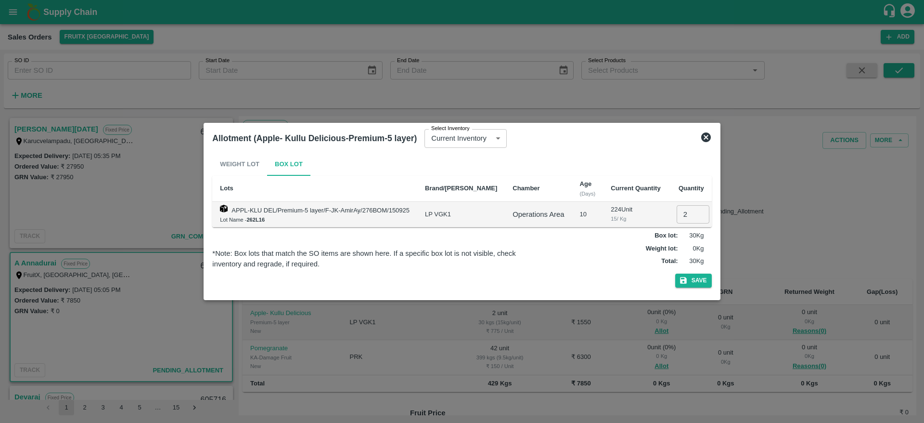
click at [703, 136] on icon at bounding box center [706, 137] width 10 height 10
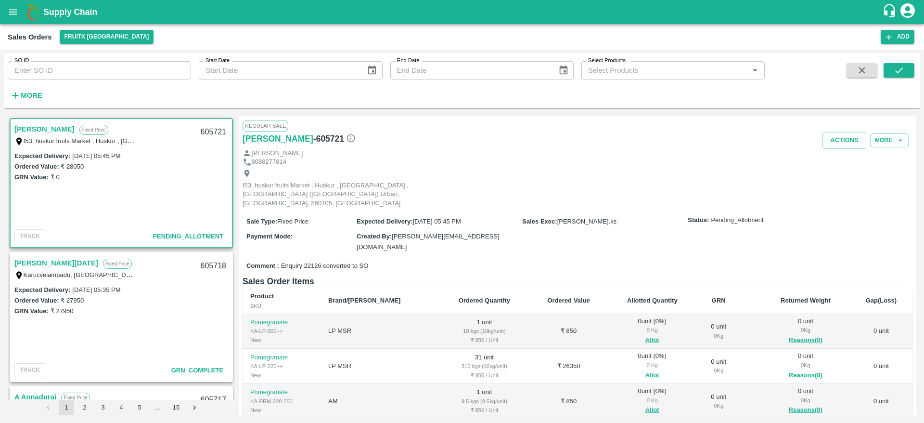
scroll to position [71, 0]
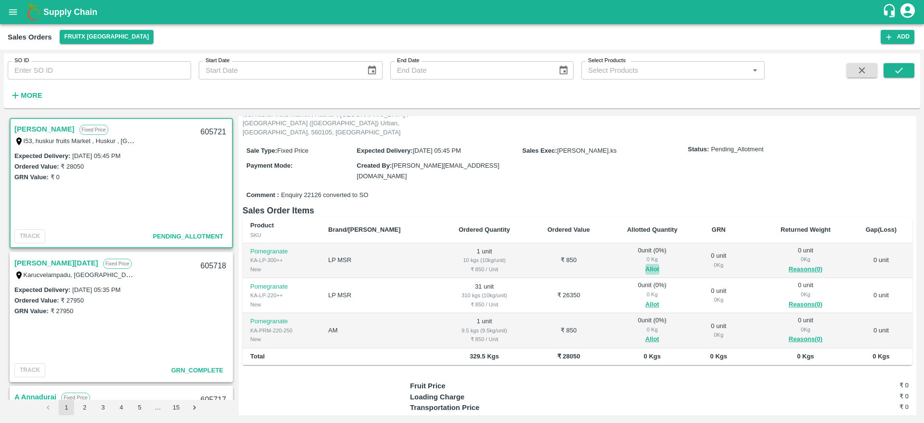
click at [645, 264] on button "Allot" at bounding box center [652, 269] width 14 height 11
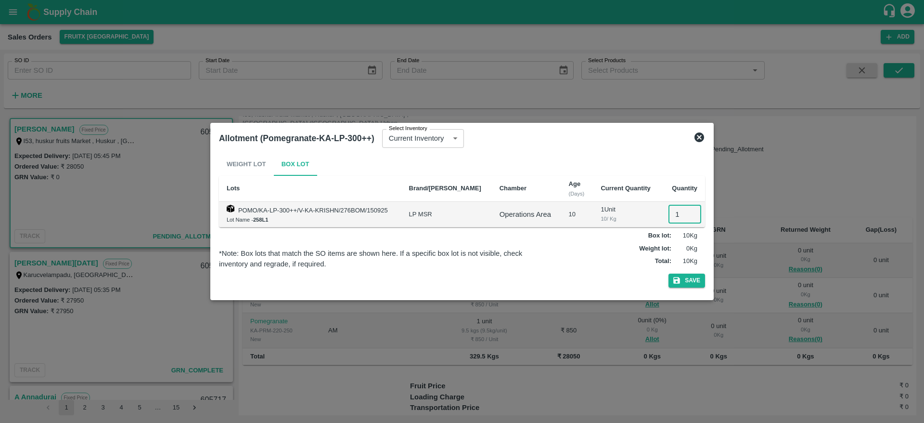
click at [675, 213] on input "1" at bounding box center [684, 214] width 33 height 18
type input "1"
click at [668, 273] on button "Save" at bounding box center [686, 280] width 37 height 14
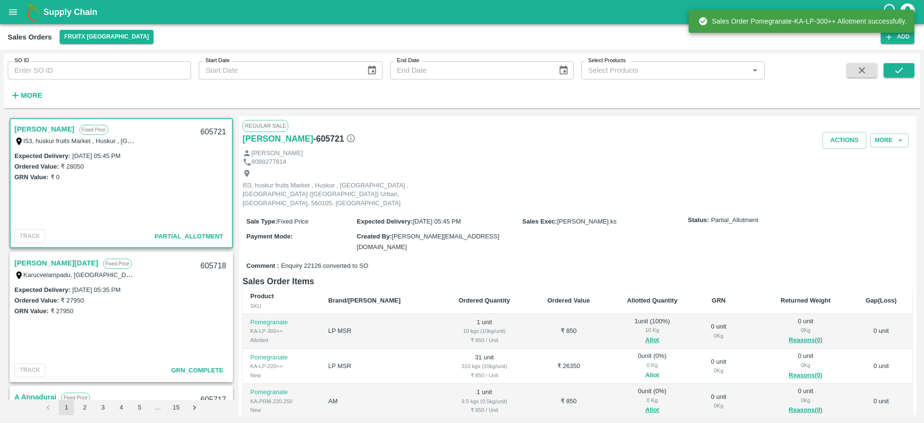
click at [645, 370] on button "Allot" at bounding box center [652, 375] width 14 height 11
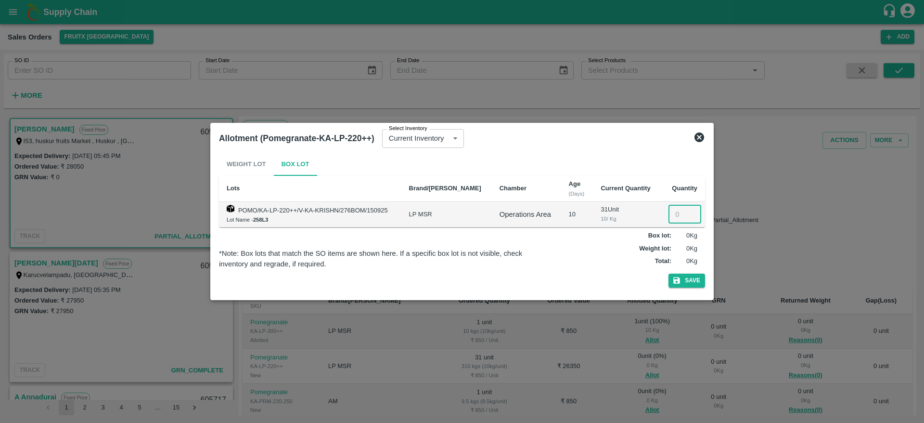
click at [671, 220] on input "number" at bounding box center [684, 214] width 33 height 18
type input "31"
click at [668, 273] on button "Save" at bounding box center [686, 280] width 37 height 14
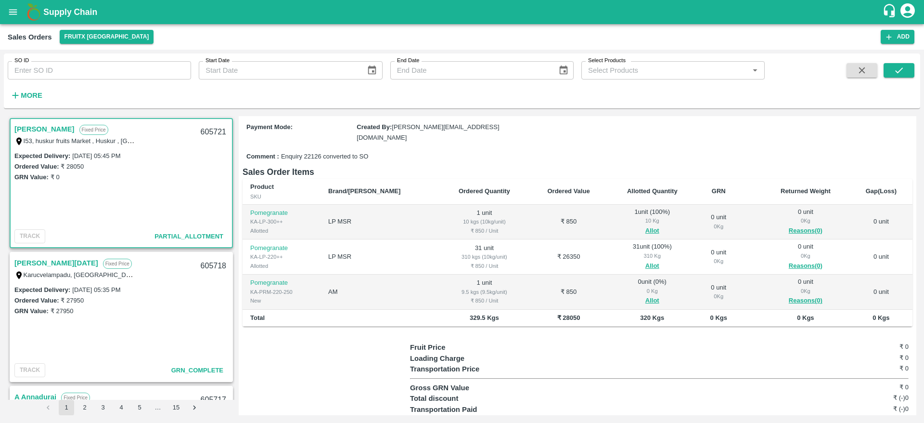
scroll to position [112, 0]
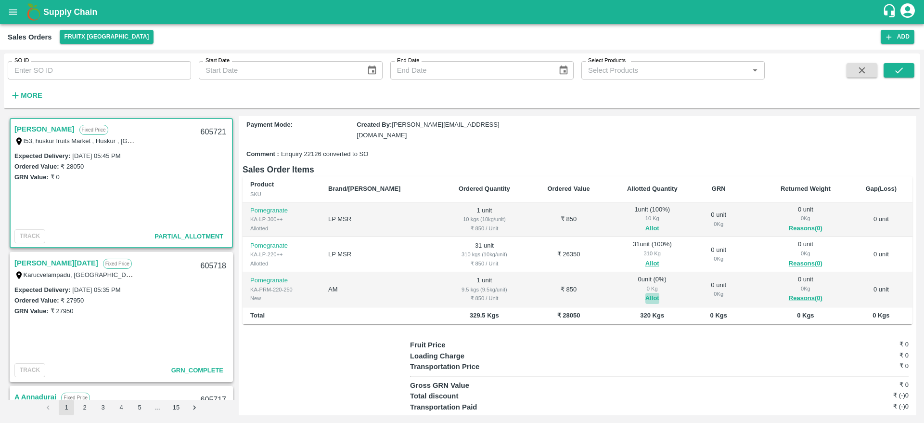
click at [645, 293] on button "Allot" at bounding box center [652, 298] width 14 height 11
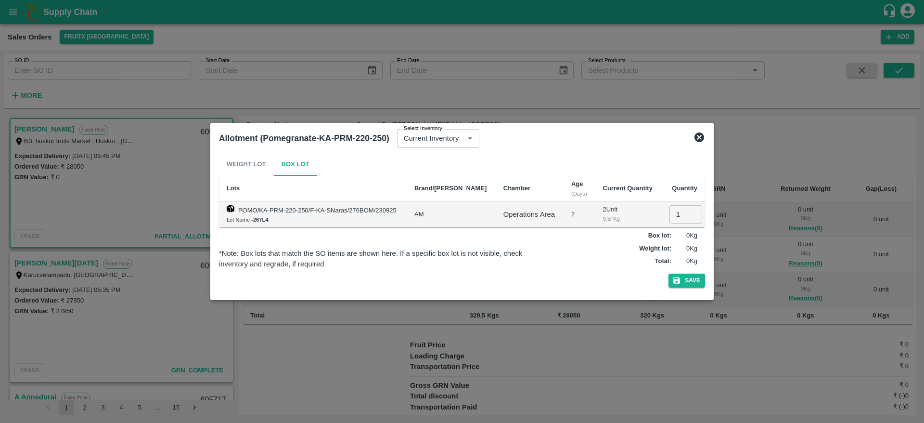
click at [674, 214] on input "1" at bounding box center [685, 214] width 33 height 18
type input "1"
click at [668, 273] on button "Save" at bounding box center [686, 280] width 37 height 14
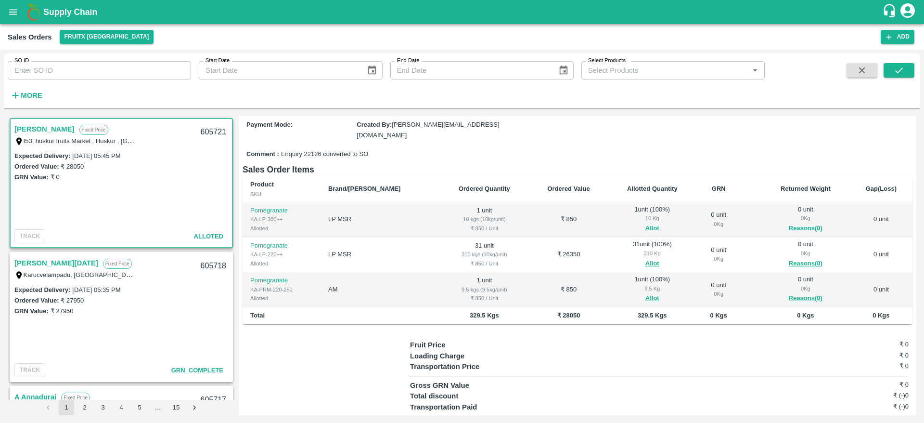
scroll to position [0, 0]
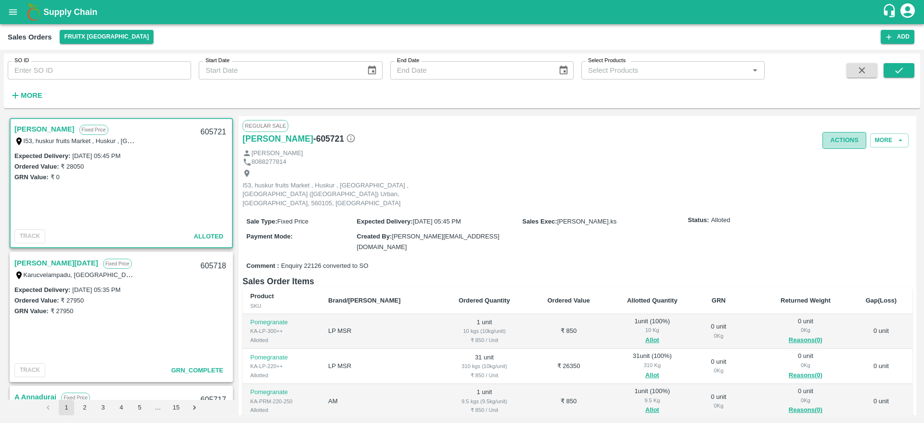
click at [836, 134] on button "Actions" at bounding box center [844, 140] width 44 height 17
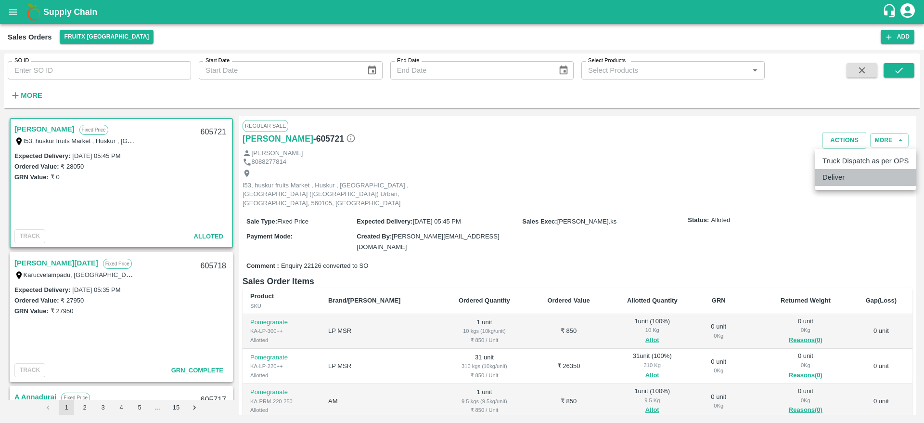
click at [839, 176] on li "Deliver" at bounding box center [866, 177] width 102 height 16
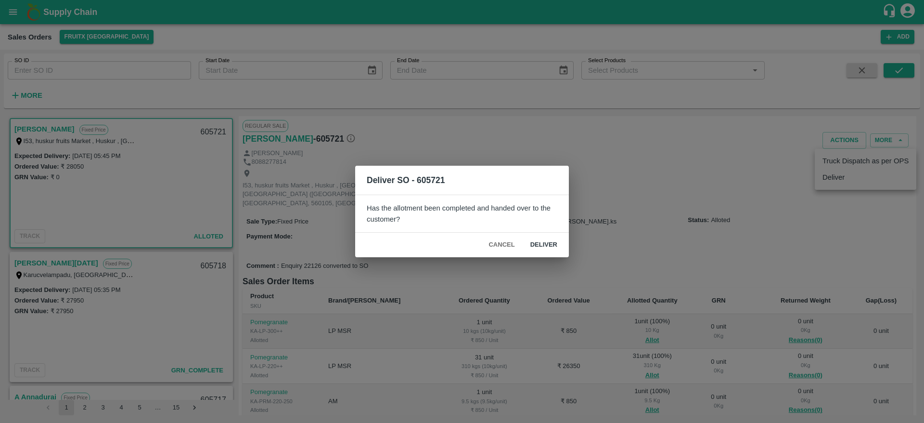
click at [547, 245] on button "Deliver" at bounding box center [544, 244] width 42 height 17
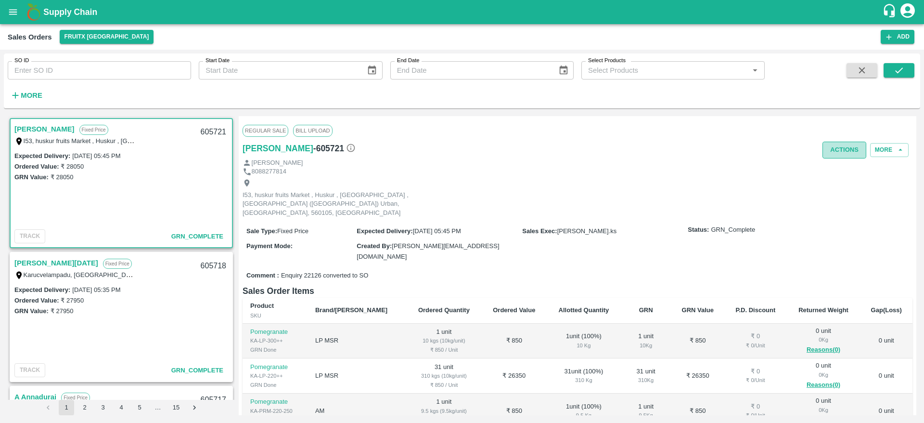
click at [832, 149] on button "Actions" at bounding box center [844, 149] width 44 height 17
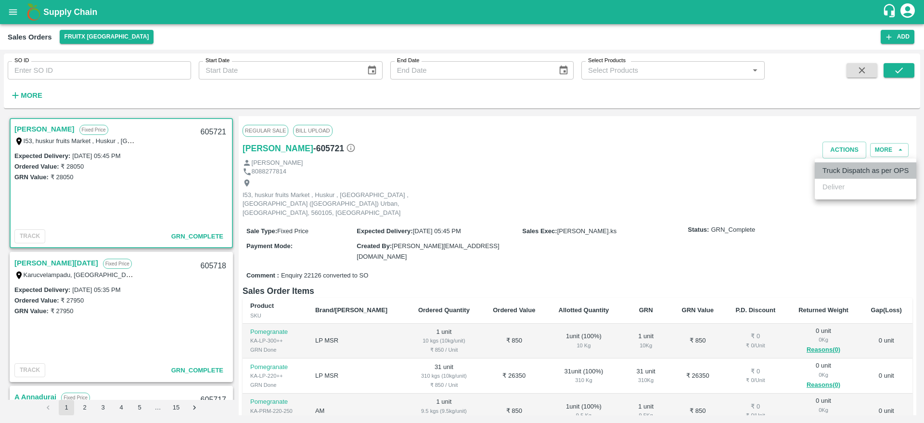
click at [844, 165] on li "Truck Dispatch as per OPS" at bounding box center [866, 170] width 102 height 16
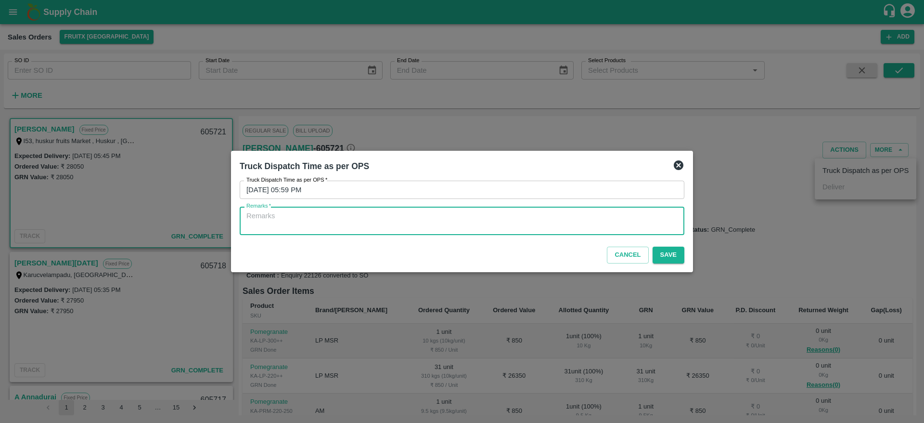
click at [585, 212] on textarea "Remarks   *" at bounding box center [461, 221] width 431 height 20
type textarea "OTD"
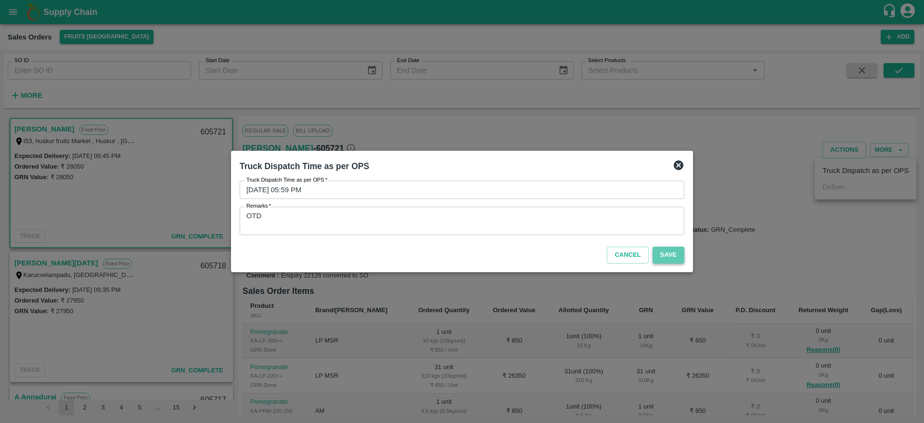
click at [670, 257] on button "Save" at bounding box center [669, 254] width 32 height 17
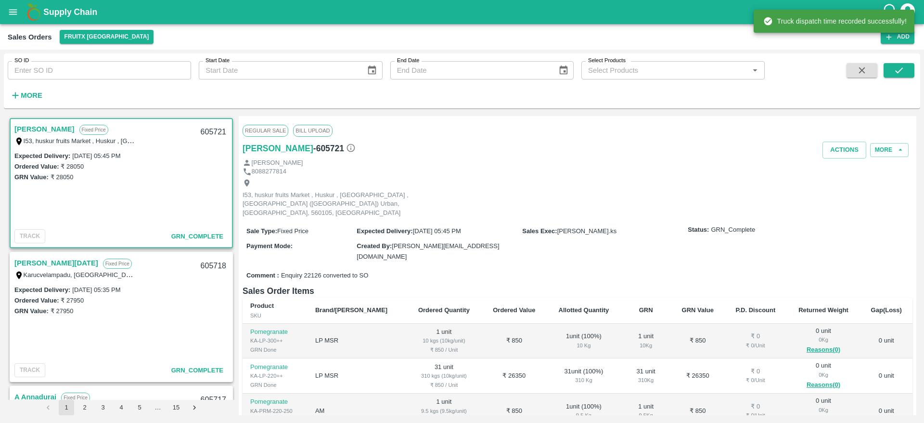
click at [209, 124] on div "605721" at bounding box center [213, 132] width 37 height 23
copy div "605721"
